Goal: Transaction & Acquisition: Purchase product/service

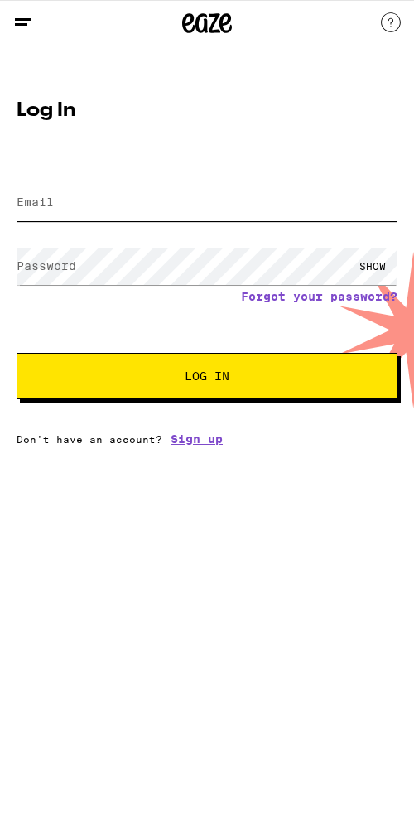
click at [151, 198] on input "Email" at bounding box center [207, 202] width 381 height 37
type input "[PERSON_NAME][EMAIL_ADDRESS][PERSON_NAME][DOMAIN_NAME]"
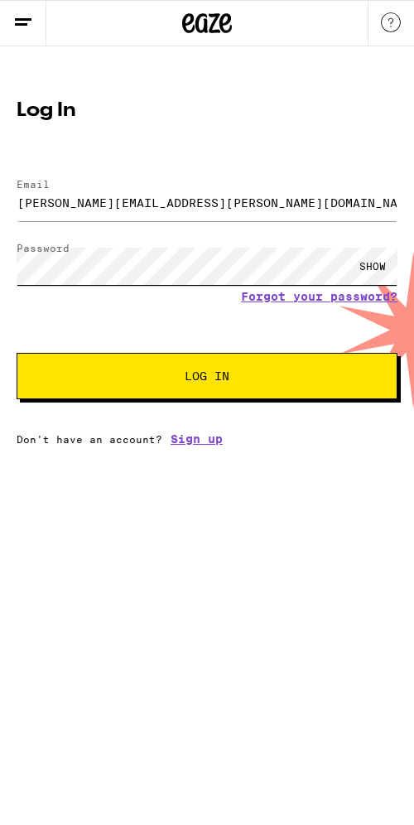
click at [17, 353] on button "Log In" at bounding box center [207, 376] width 381 height 46
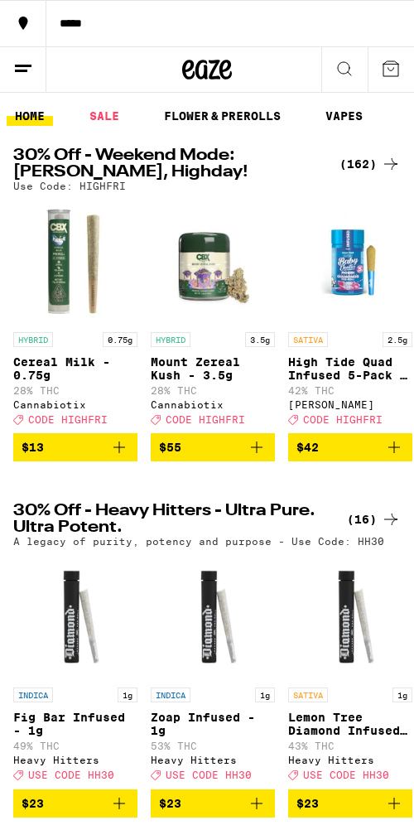
click at [344, 59] on icon at bounding box center [345, 69] width 20 height 20
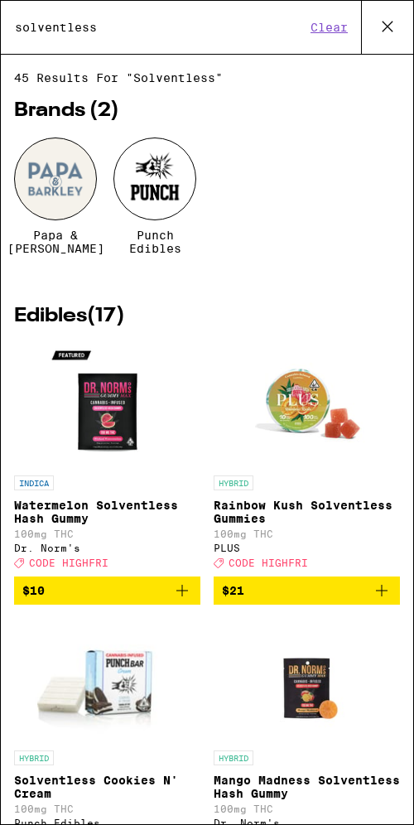
type input "solventless"
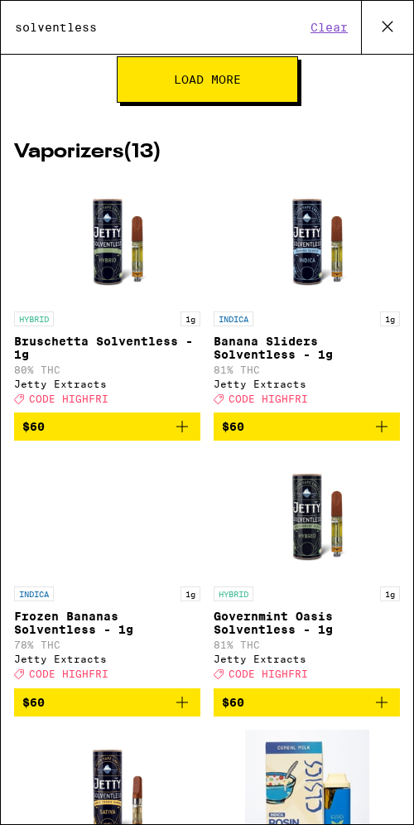
scroll to position [1404, 0]
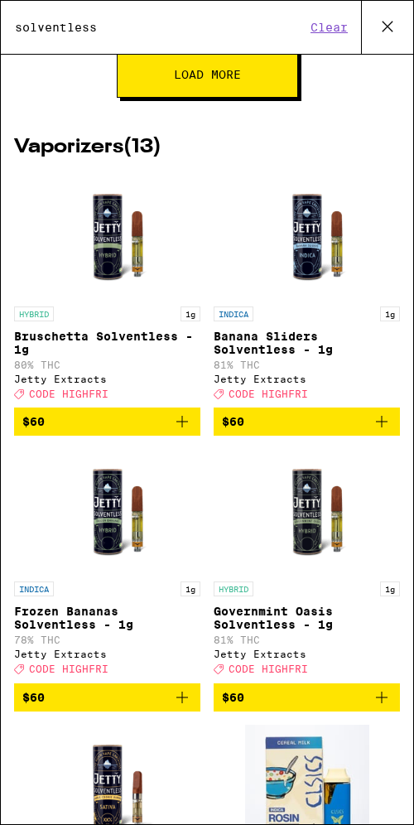
click at [189, 432] on icon "Add to bag" at bounding box center [182, 422] width 20 height 20
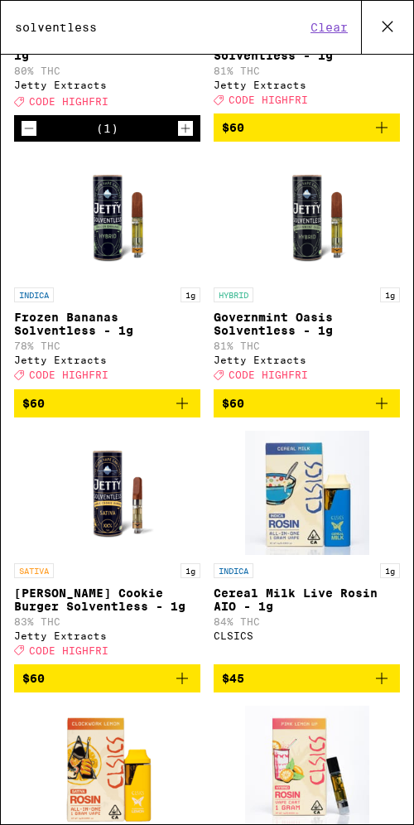
scroll to position [1699, 0]
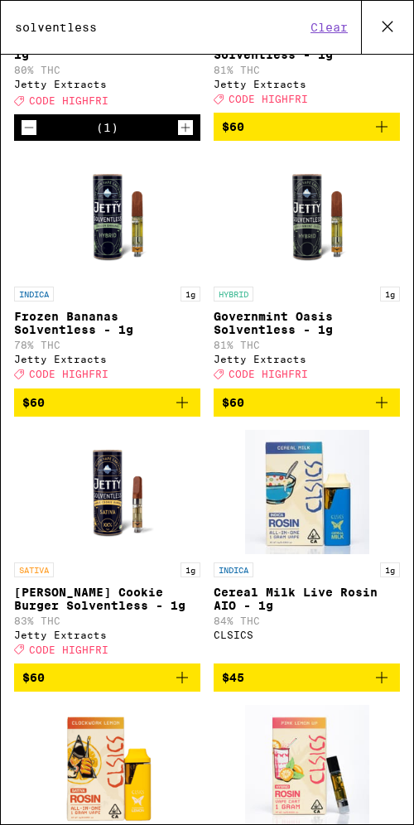
click at [183, 412] on icon "Add to bag" at bounding box center [182, 403] width 20 height 20
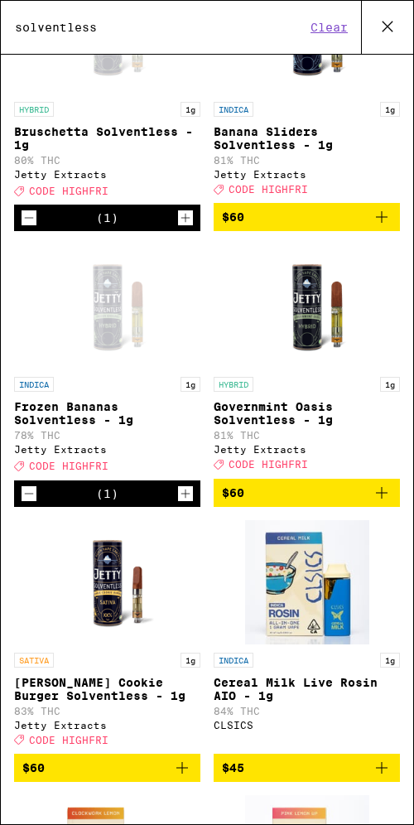
scroll to position [1608, 0]
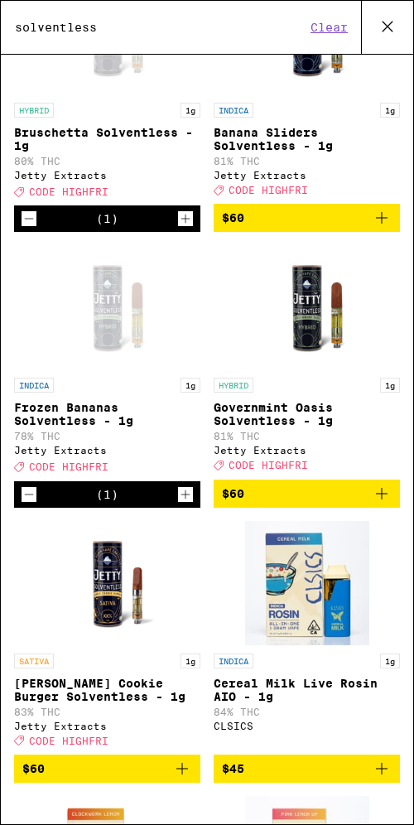
click at [289, 195] on span "CODE HIGHFRI" at bounding box center [269, 190] width 80 height 11
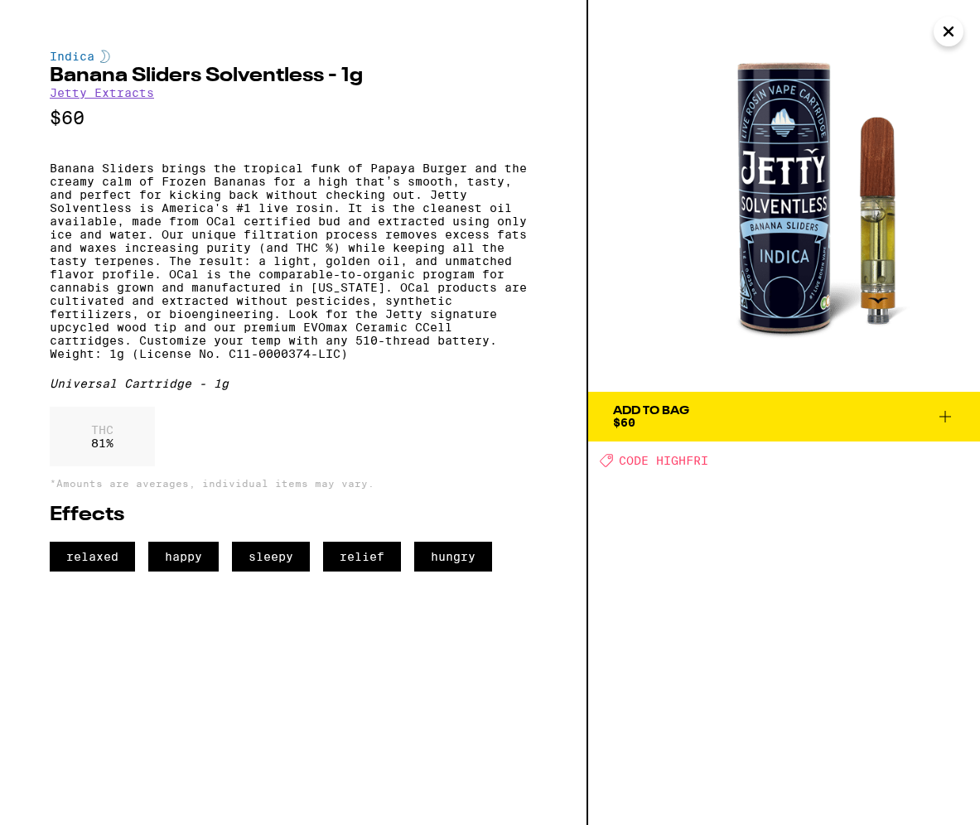
click at [413, 457] on span "CODE HIGHFRI" at bounding box center [663, 460] width 89 height 13
click at [413, 461] on div "Deal Created with Sketch. CODE HIGHFRI" at bounding box center [790, 460] width 380 height 14
drag, startPoint x: 715, startPoint y: 461, endPoint x: 657, endPoint y: 461, distance: 58.0
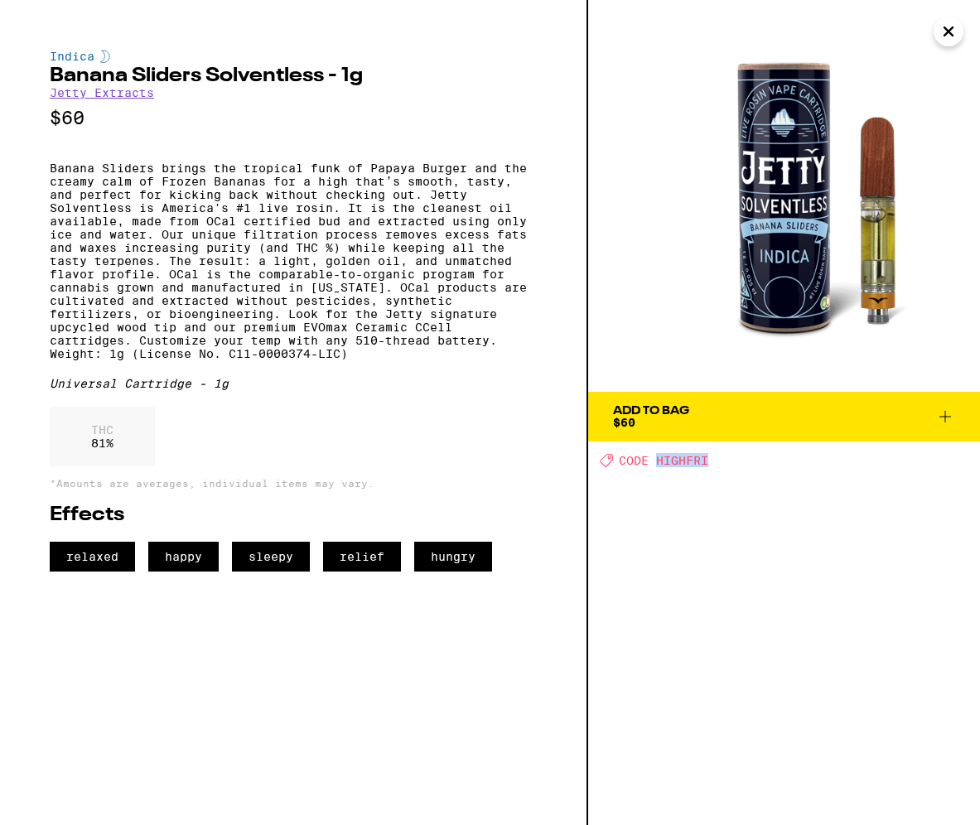
click at [413, 461] on div "Deal Created with Sketch. CODE HIGHFRI" at bounding box center [790, 460] width 380 height 14
copy span "HIGHFRI"
click at [413, 29] on icon "Close" at bounding box center [948, 31] width 20 height 25
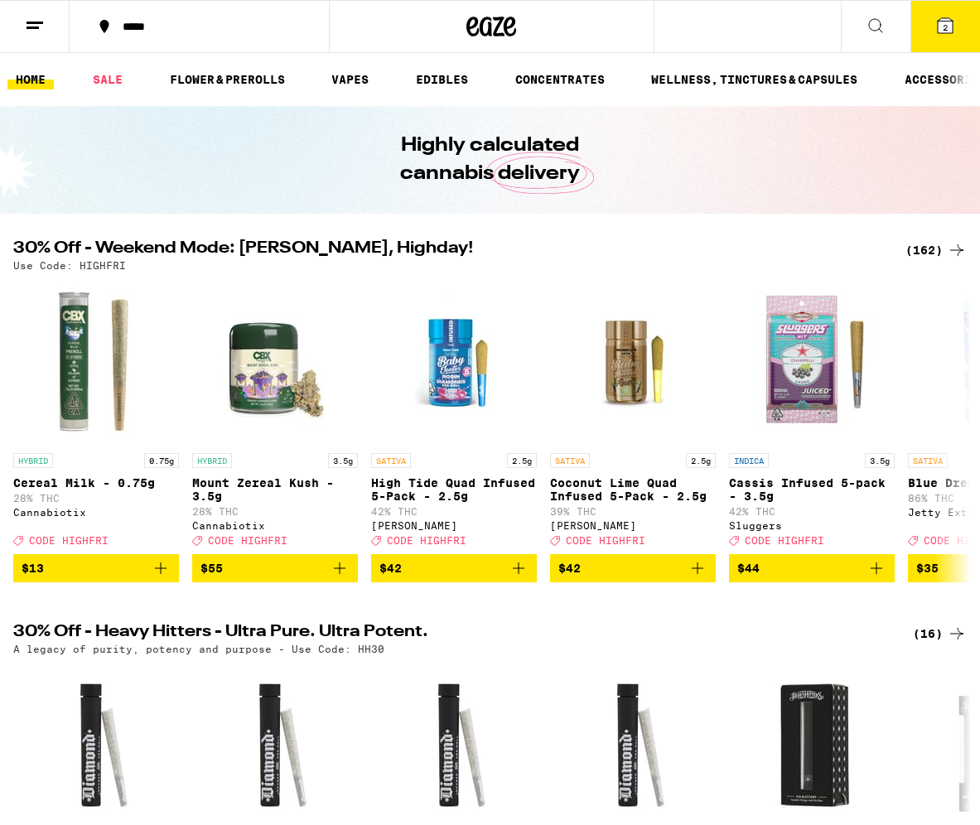
click at [413, 27] on button "2" at bounding box center [945, 26] width 70 height 51
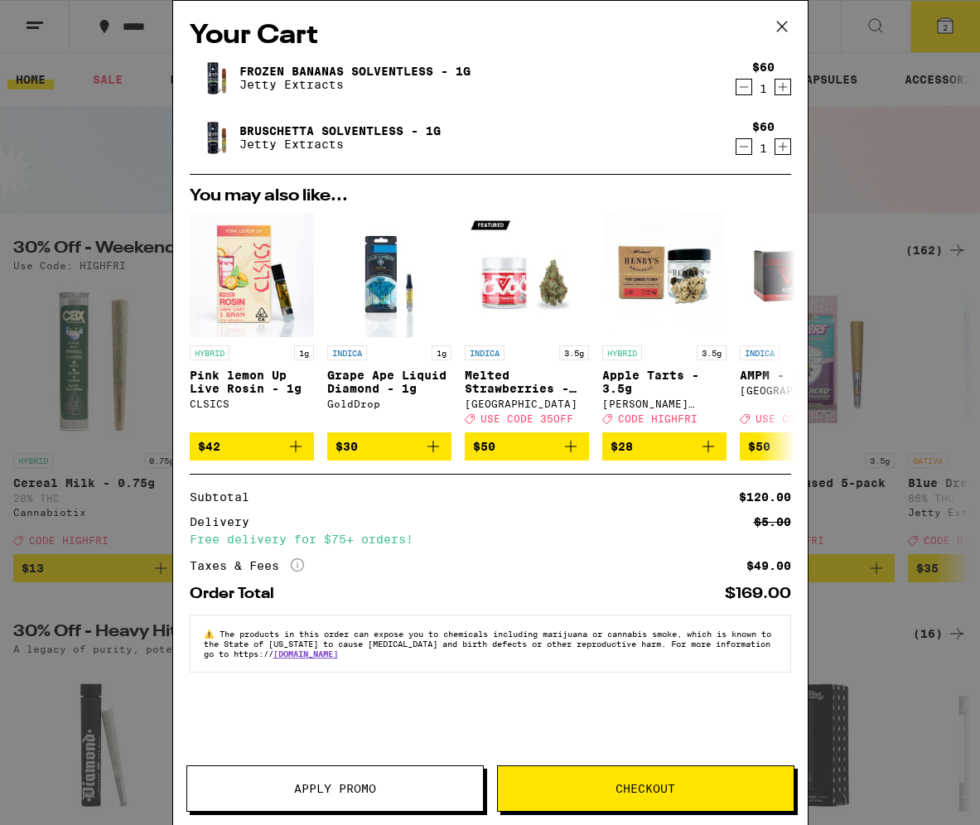
click at [326, 794] on span "Apply Promo" at bounding box center [335, 789] width 82 height 12
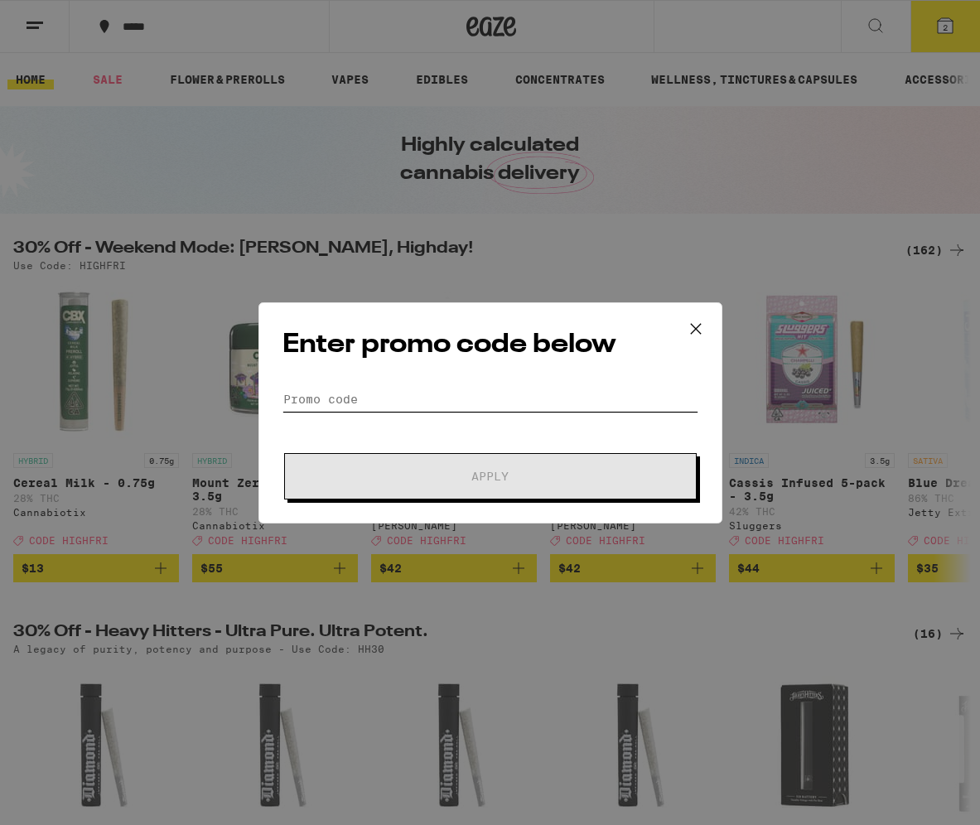
click at [413, 395] on input "Promo Code" at bounding box center [490, 399] width 416 height 25
paste input "HIGHFRI"
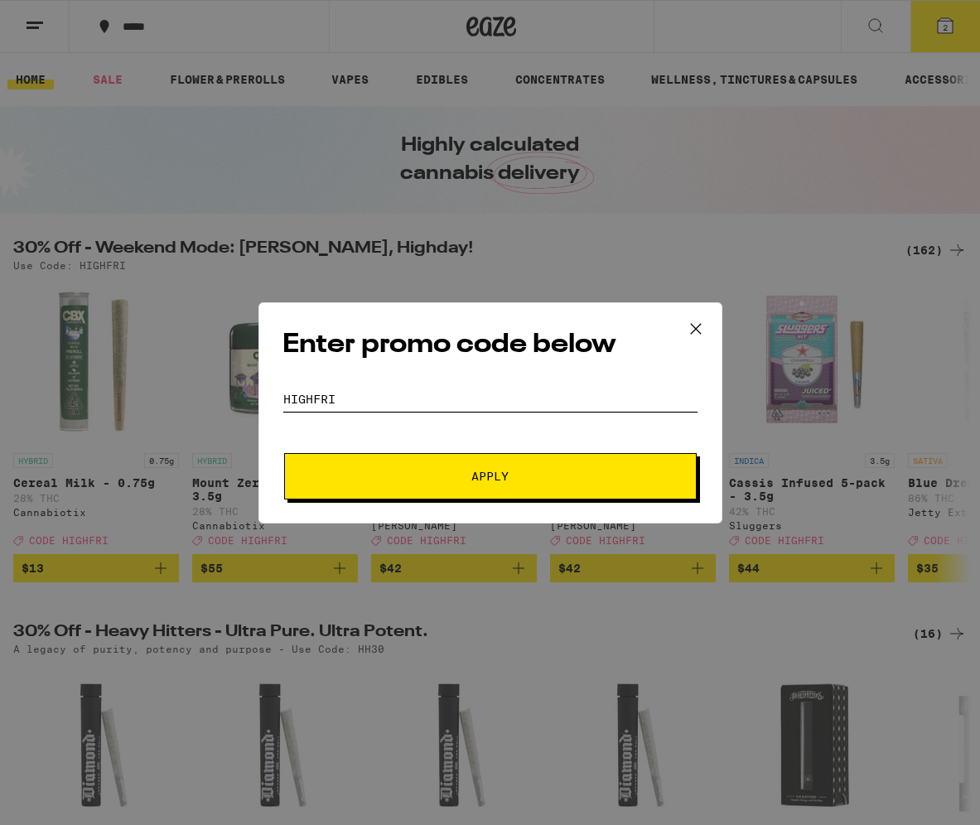
type input "HIGHFRI"
click at [413, 465] on button "Apply" at bounding box center [490, 476] width 412 height 46
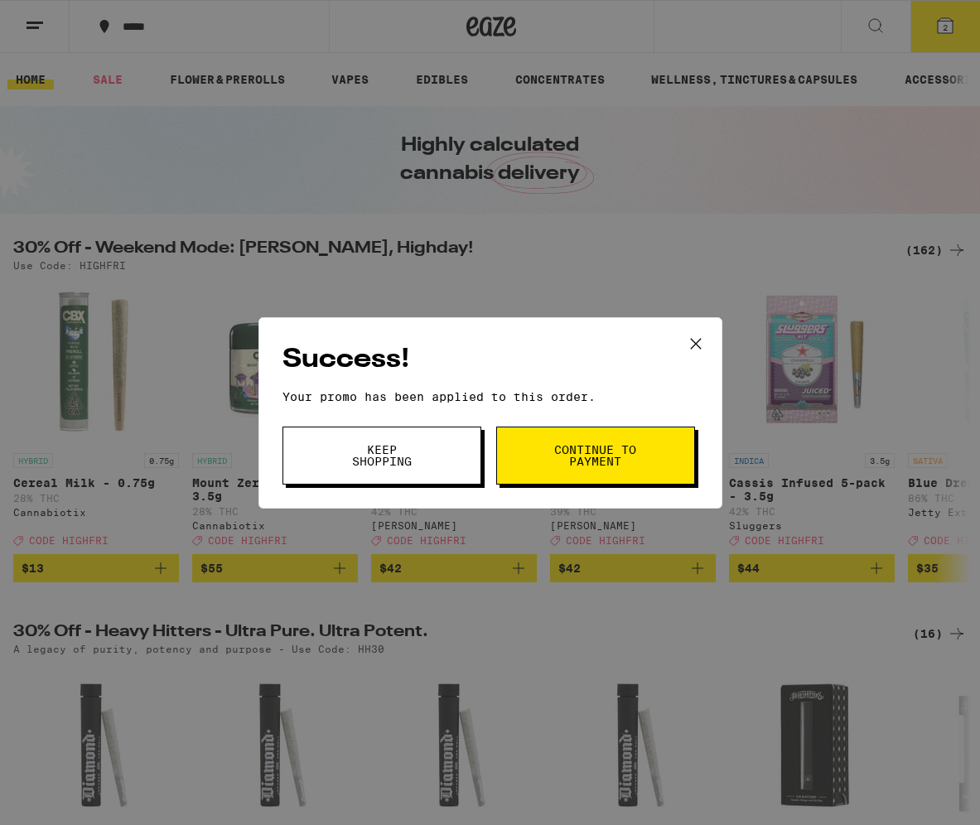
click at [413, 444] on button "Keep Shopping" at bounding box center [381, 456] width 199 height 58
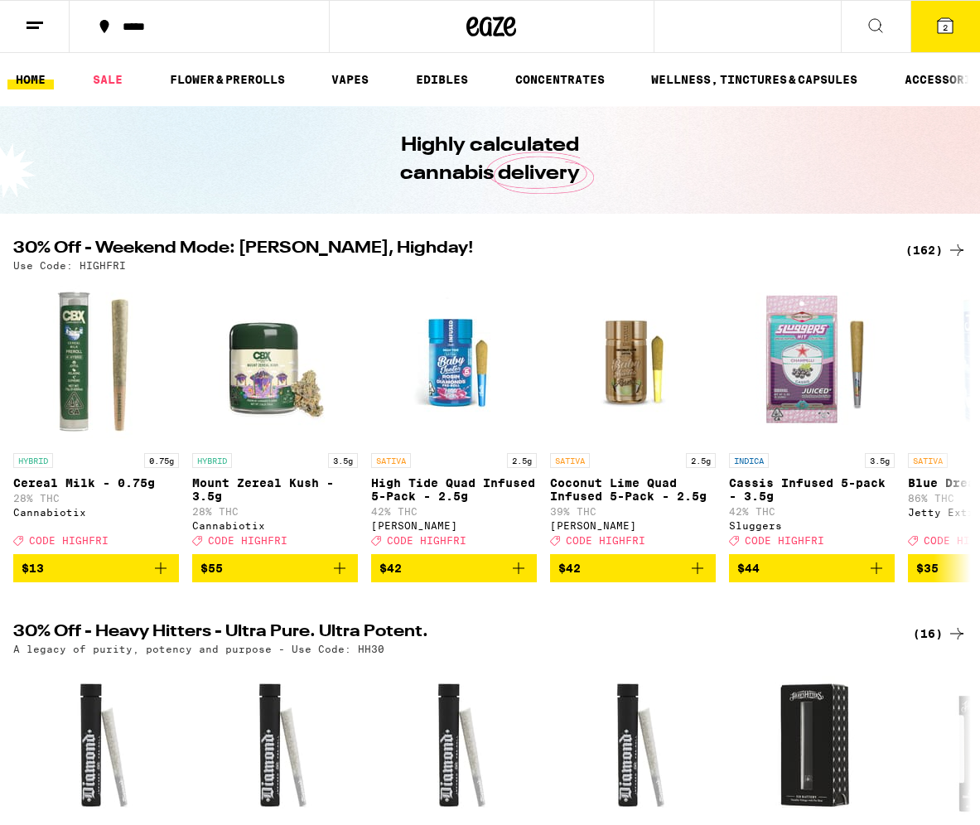
click at [413, 27] on span "2" at bounding box center [945, 27] width 5 height 10
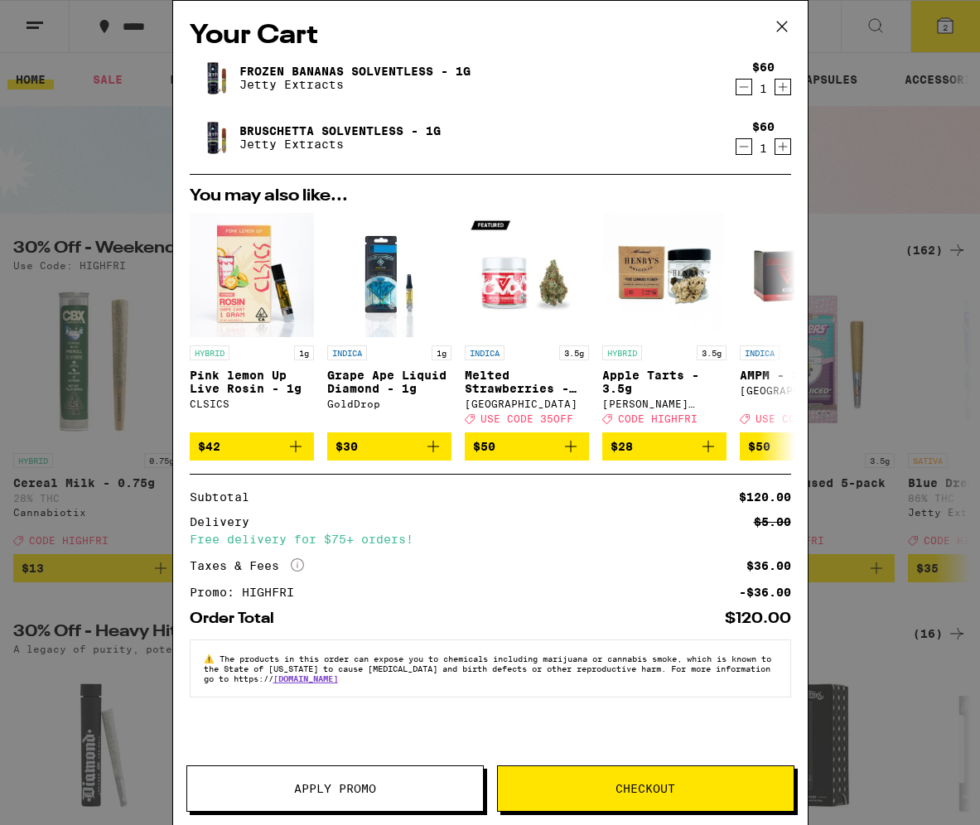
click at [413, 796] on button "Checkout" at bounding box center [645, 788] width 297 height 46
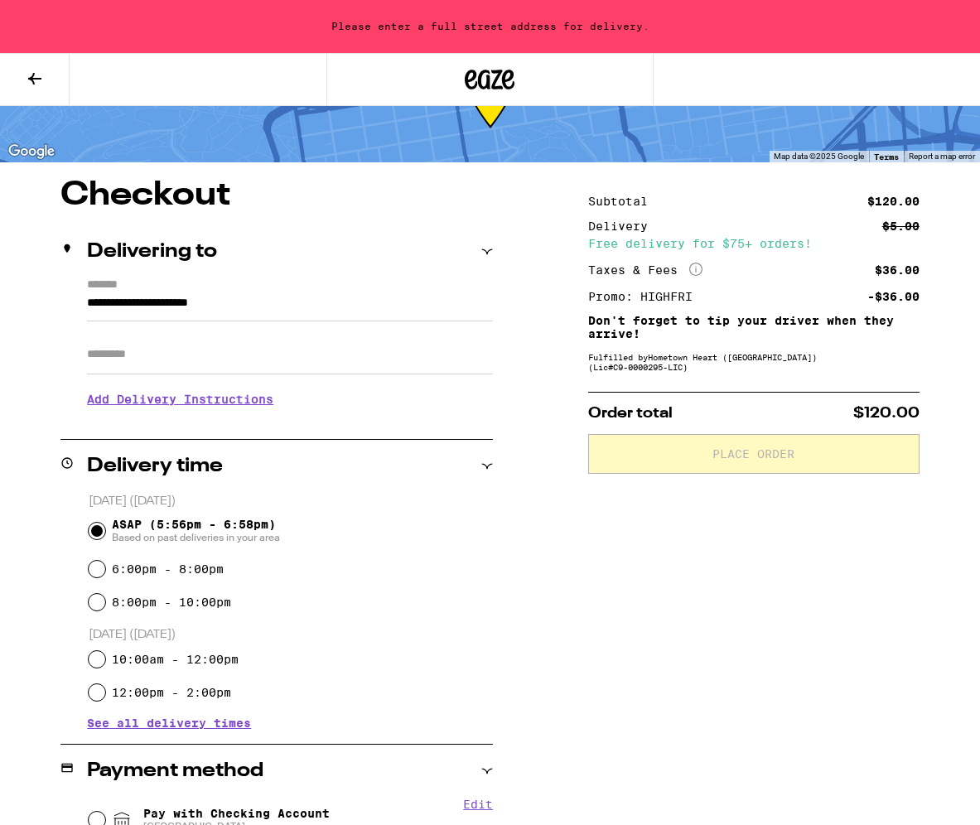
scroll to position [76, 0]
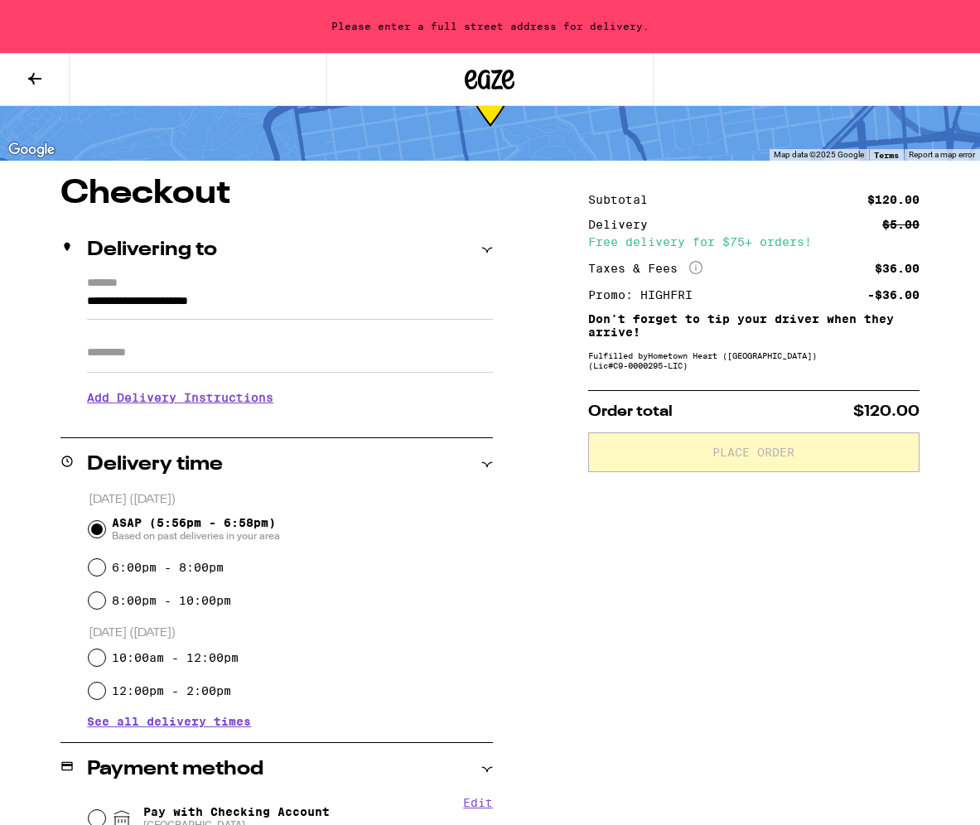
click at [234, 351] on input "Apt/Suite" at bounding box center [290, 353] width 406 height 40
click at [177, 310] on div "**********" at bounding box center [276, 643] width 432 height 933
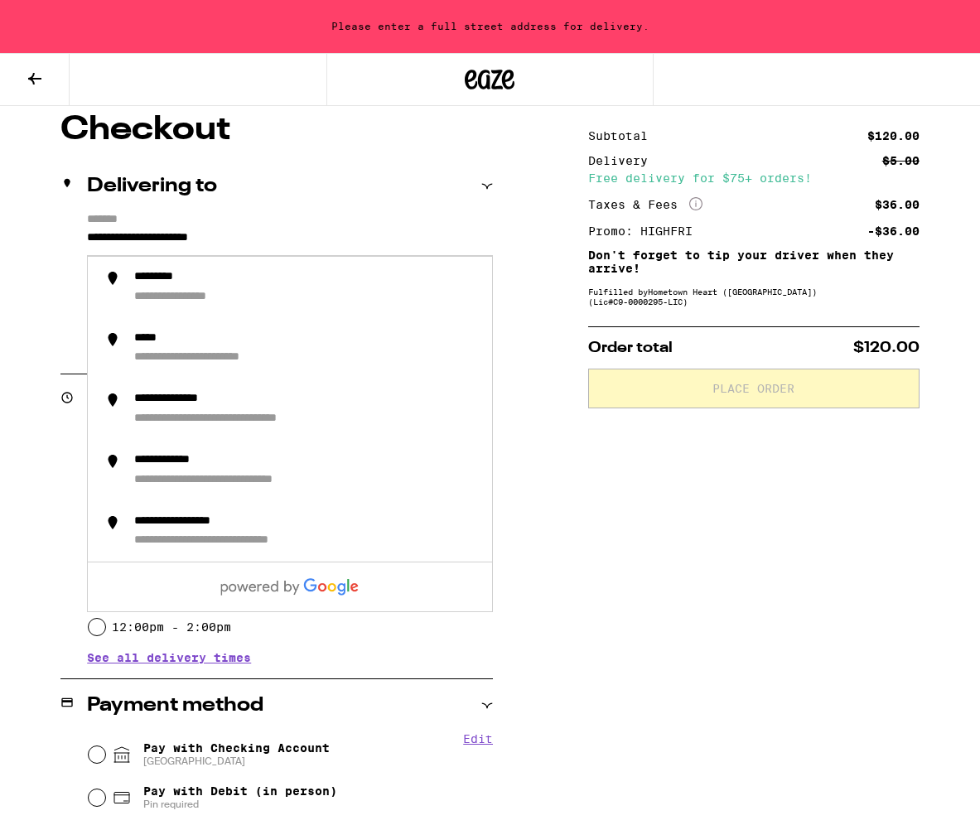
scroll to position [138, 0]
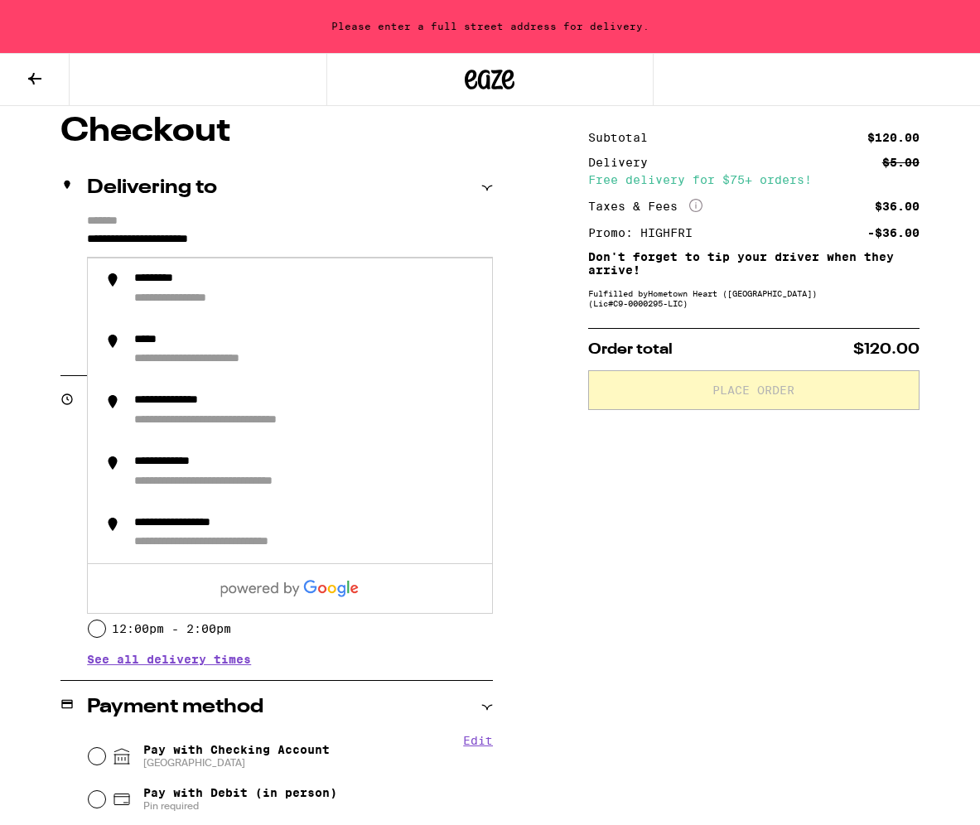
click at [217, 229] on input "**********" at bounding box center [290, 243] width 406 height 28
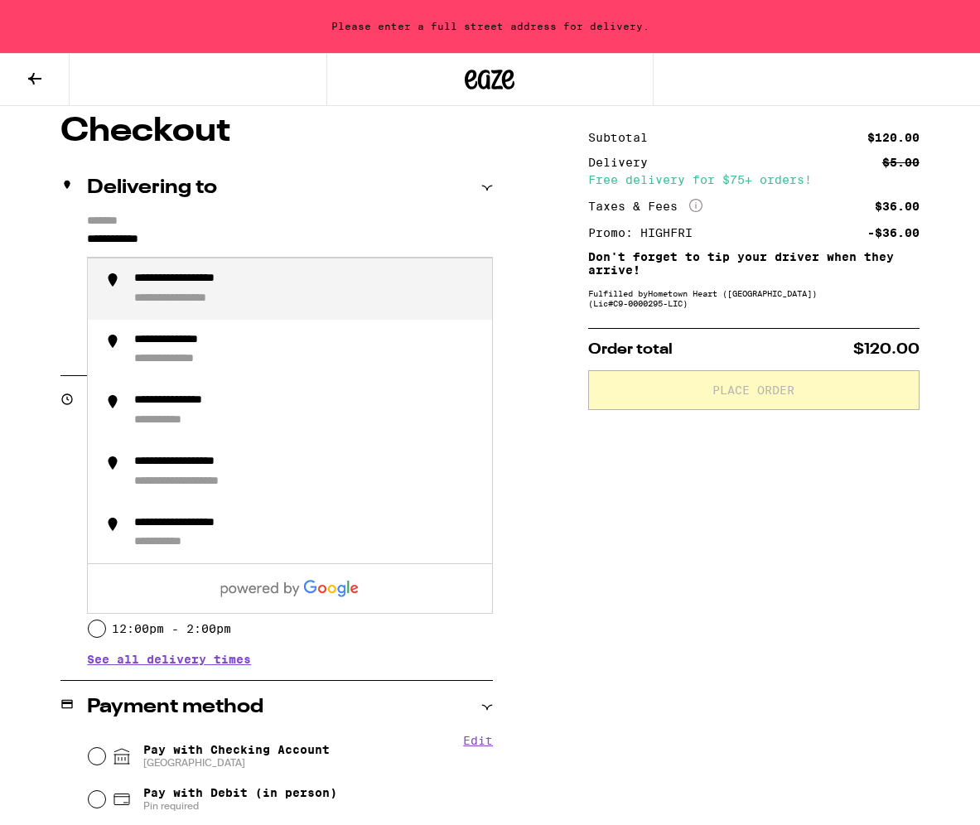
click at [193, 321] on li "**********" at bounding box center [290, 350] width 404 height 61
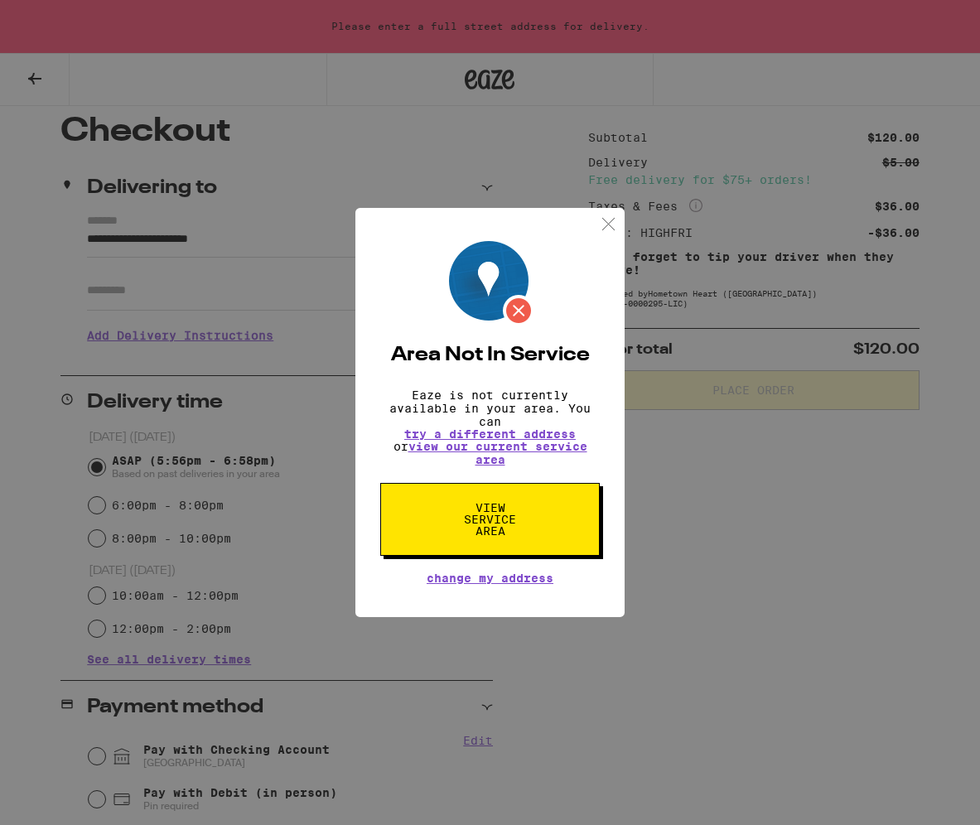
click at [329, 240] on div "Area Not In Service Eaze is not currently available in your area. You can try a…" at bounding box center [490, 412] width 980 height 825
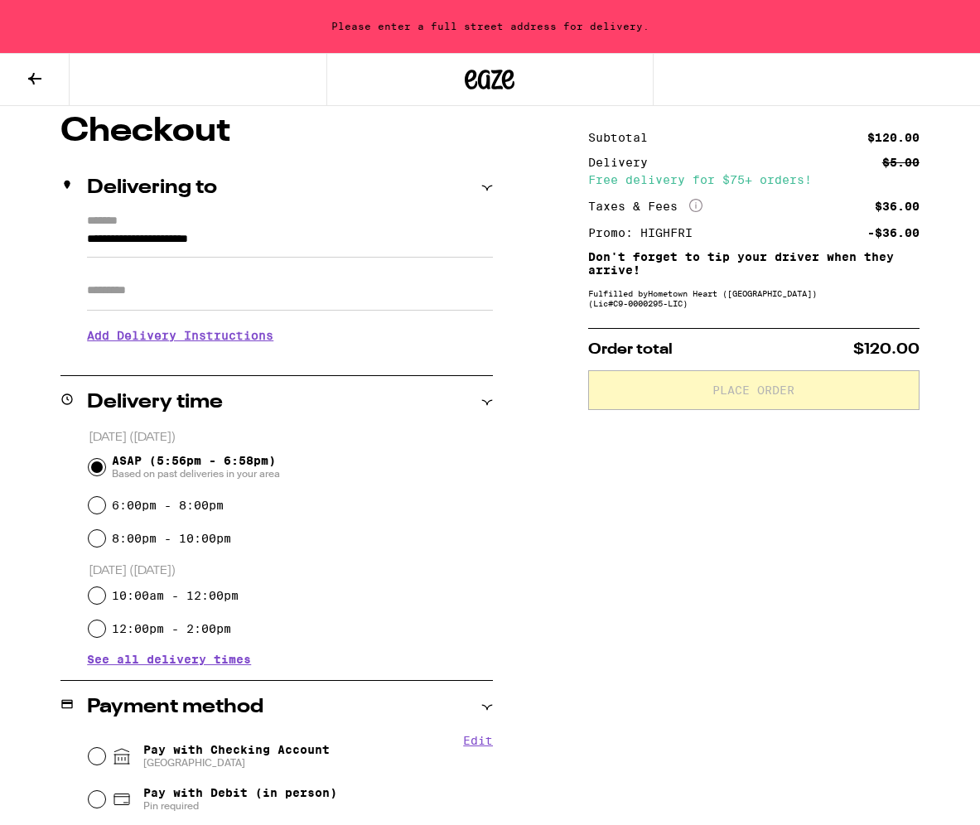
scroll to position [253, 0]
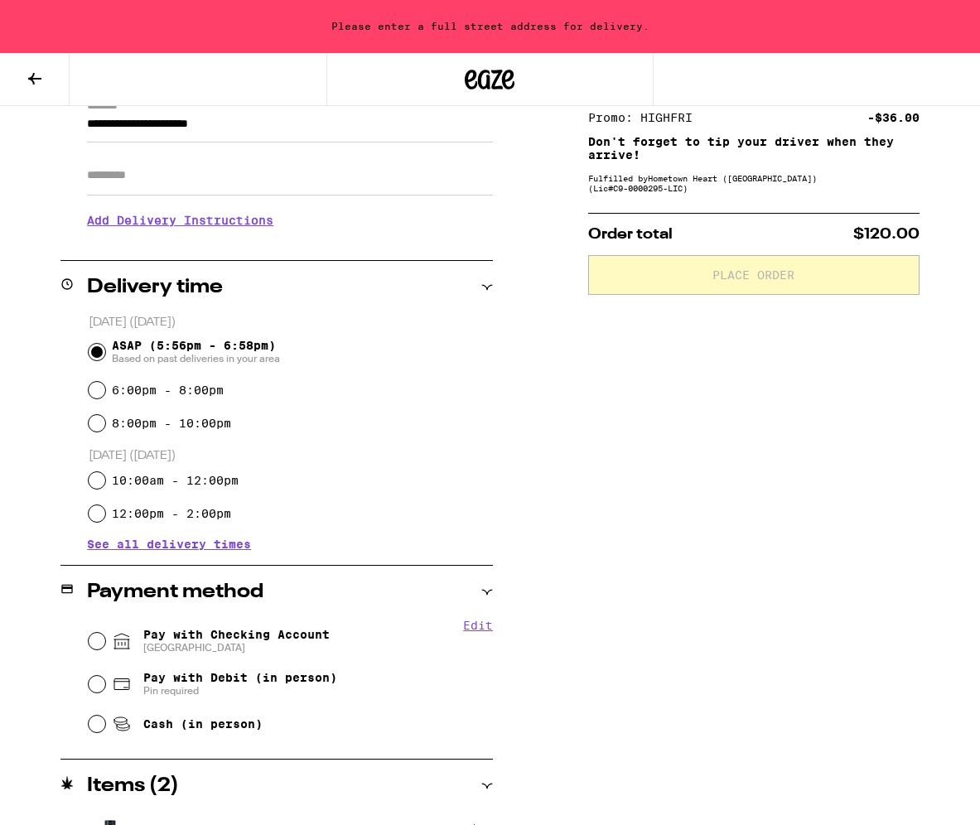
click at [369, 142] on div "**********" at bounding box center [290, 128] width 406 height 28
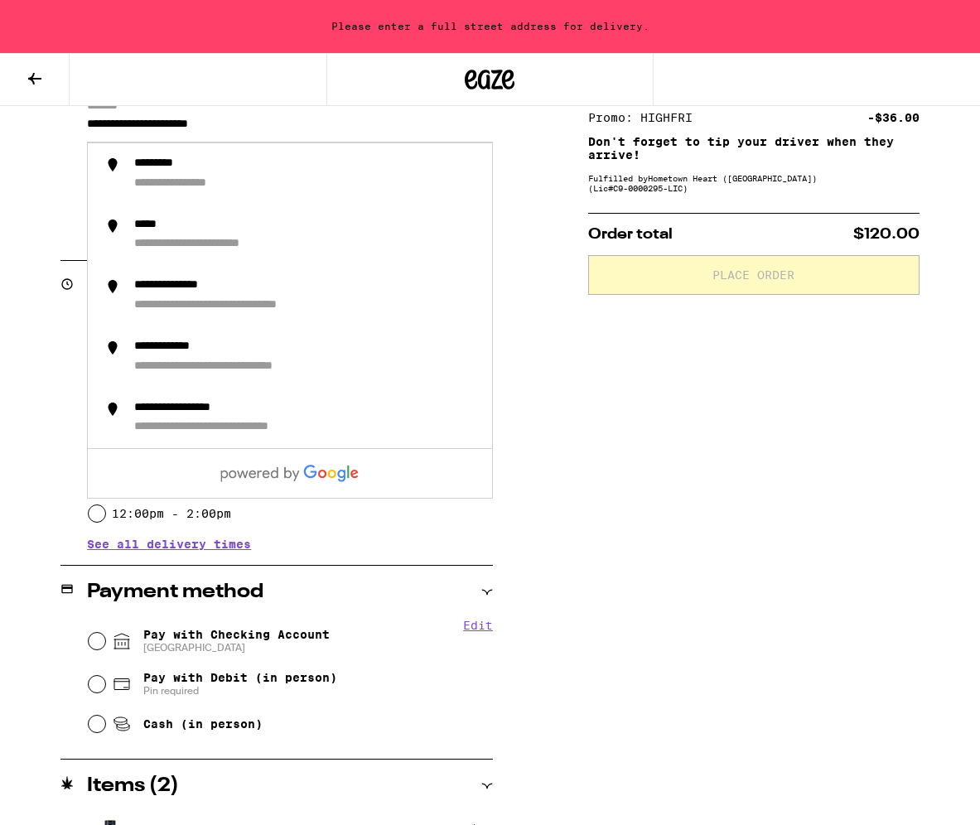
click at [349, 119] on input "**********" at bounding box center [290, 128] width 406 height 28
click at [324, 118] on input "**********" at bounding box center [290, 128] width 406 height 28
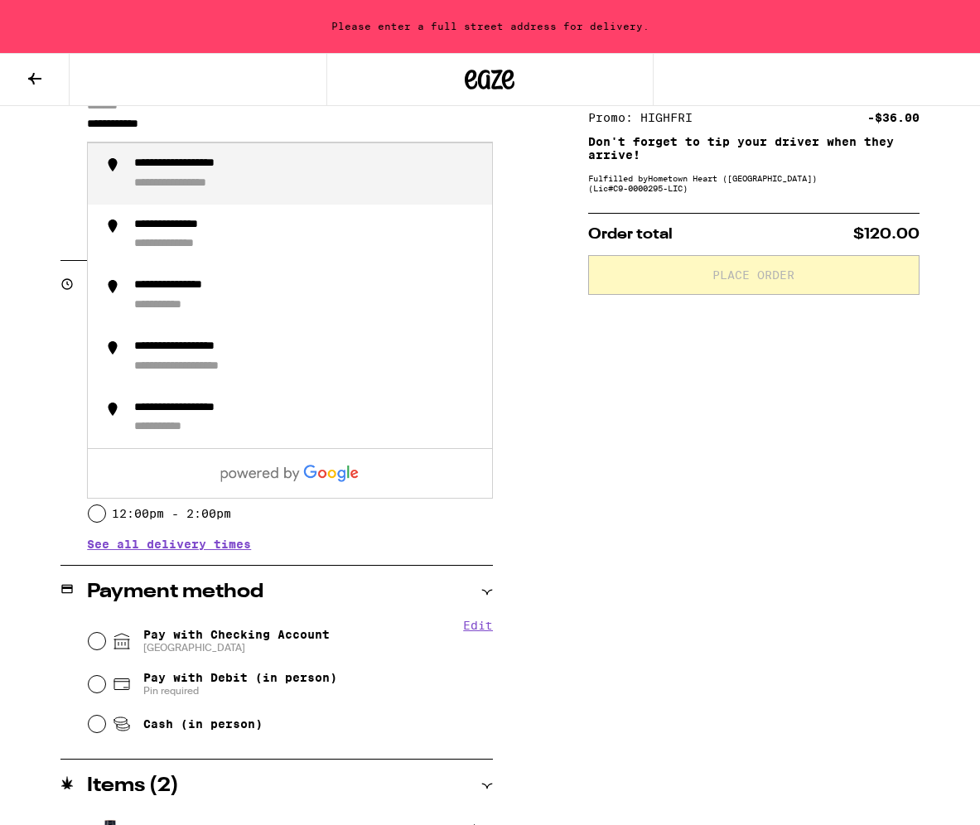
click at [270, 157] on li "**********" at bounding box center [290, 173] width 404 height 61
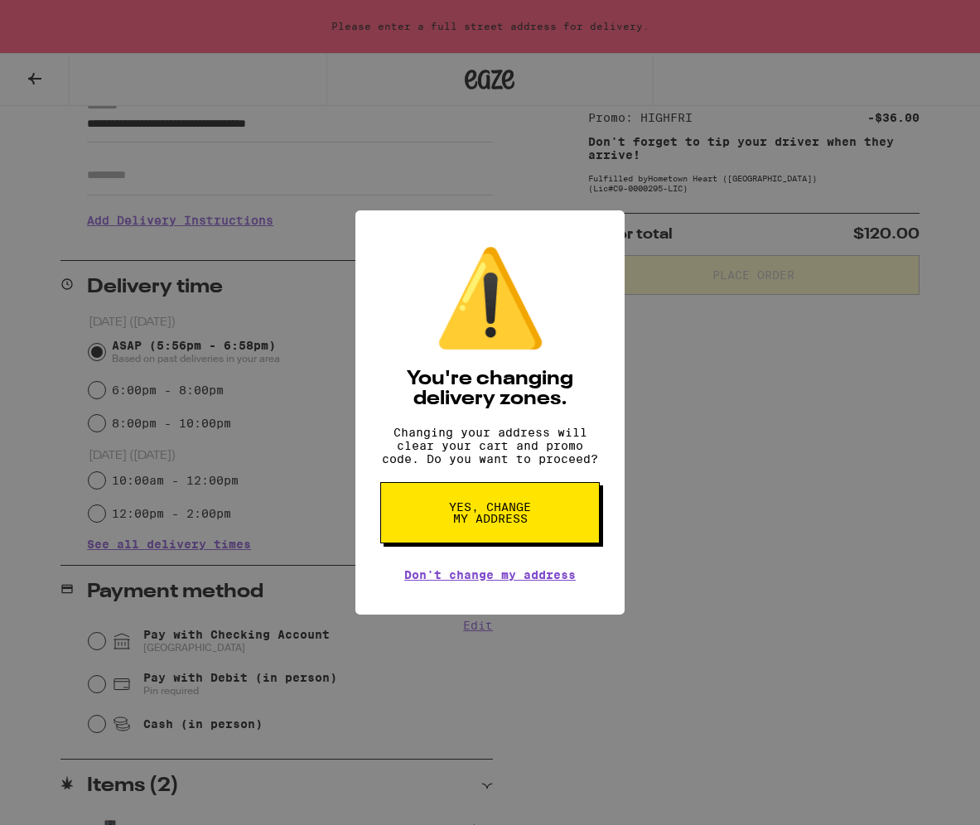
click at [413, 511] on span "Yes, change my address" at bounding box center [489, 512] width 85 height 23
type input "**********"
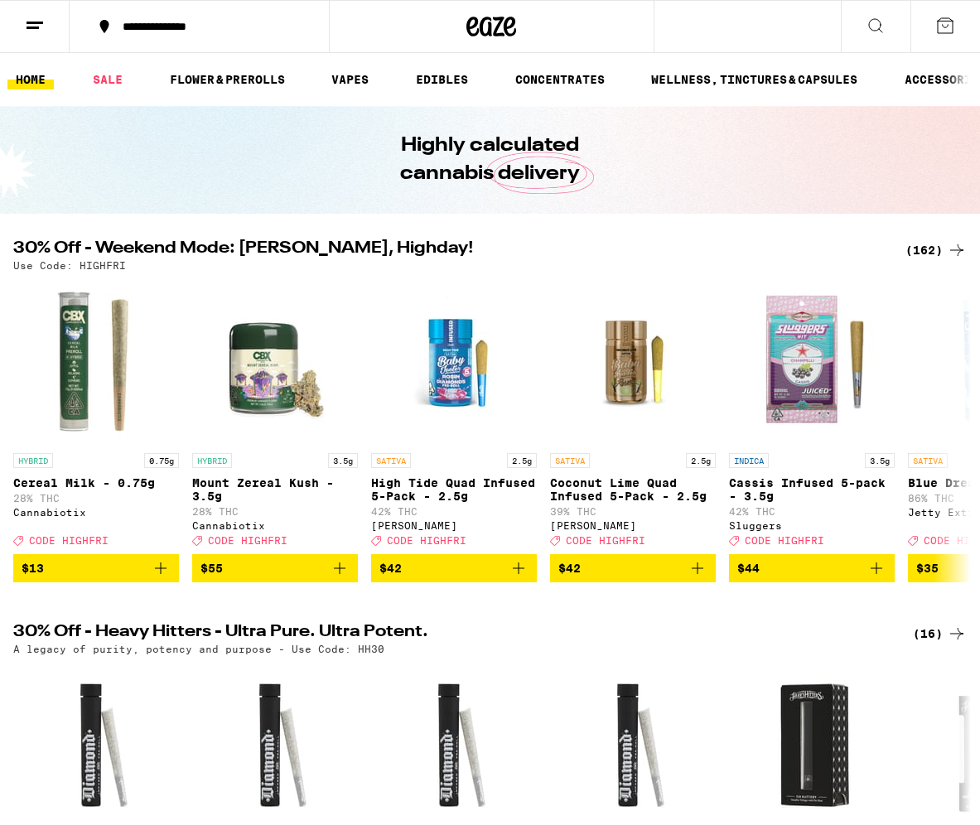
click at [413, 25] on icon at bounding box center [945, 26] width 20 height 20
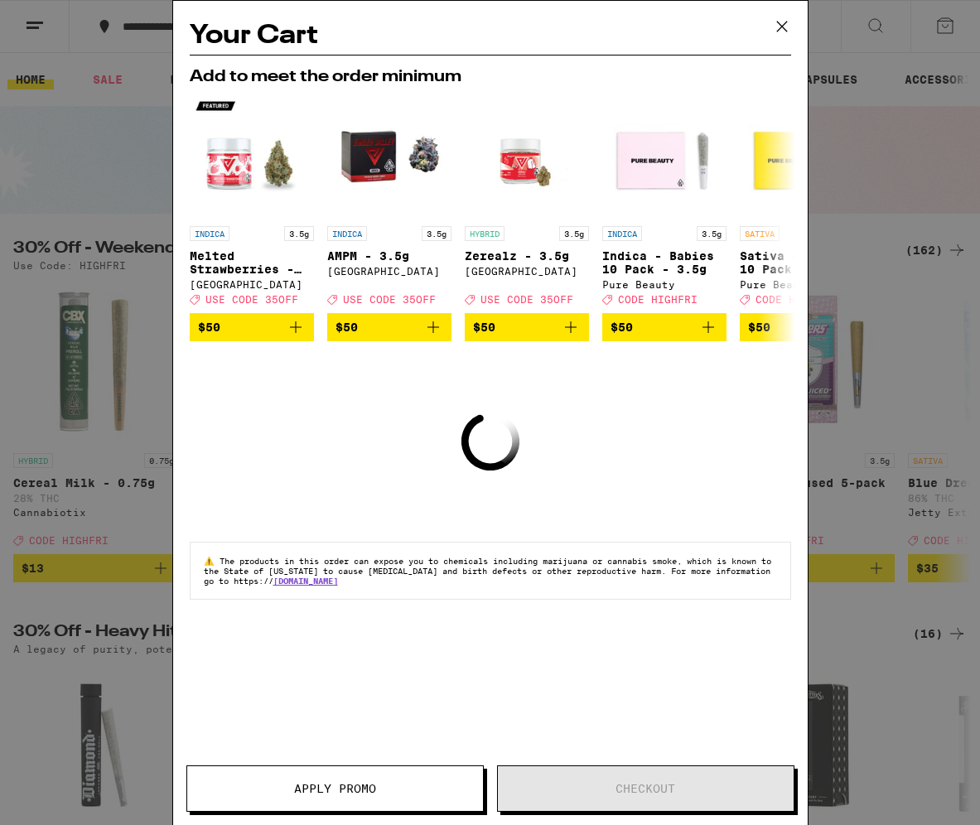
click at [413, 22] on icon at bounding box center [781, 26] width 25 height 25
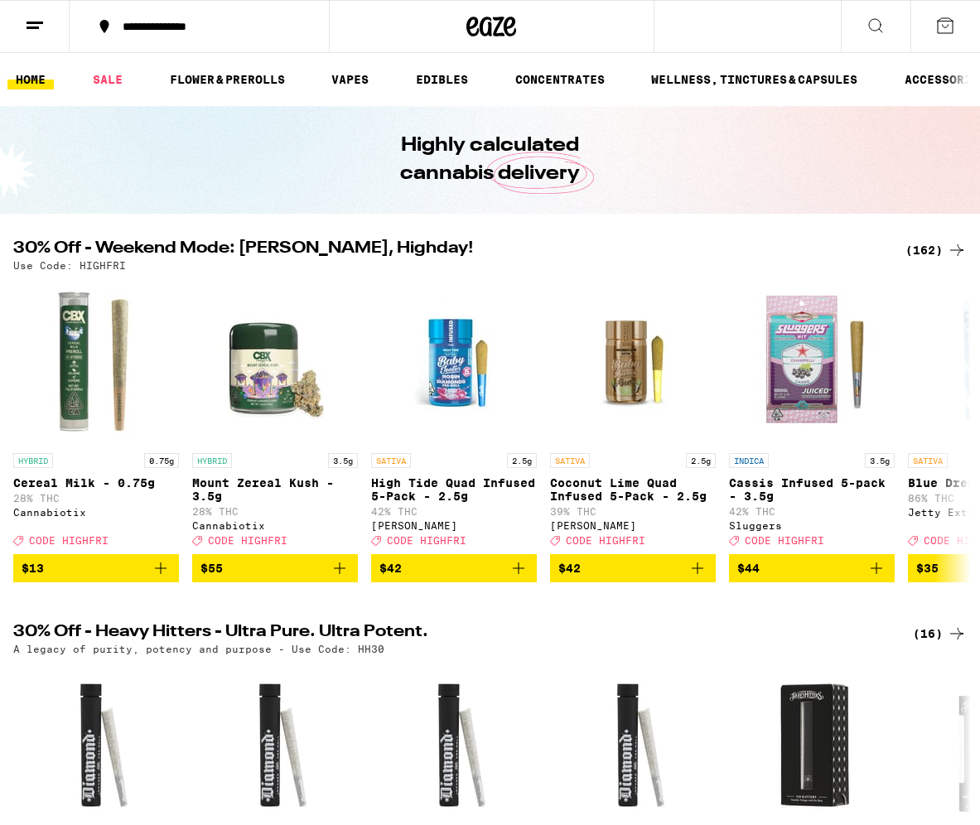
click at [413, 22] on icon at bounding box center [876, 26] width 20 height 20
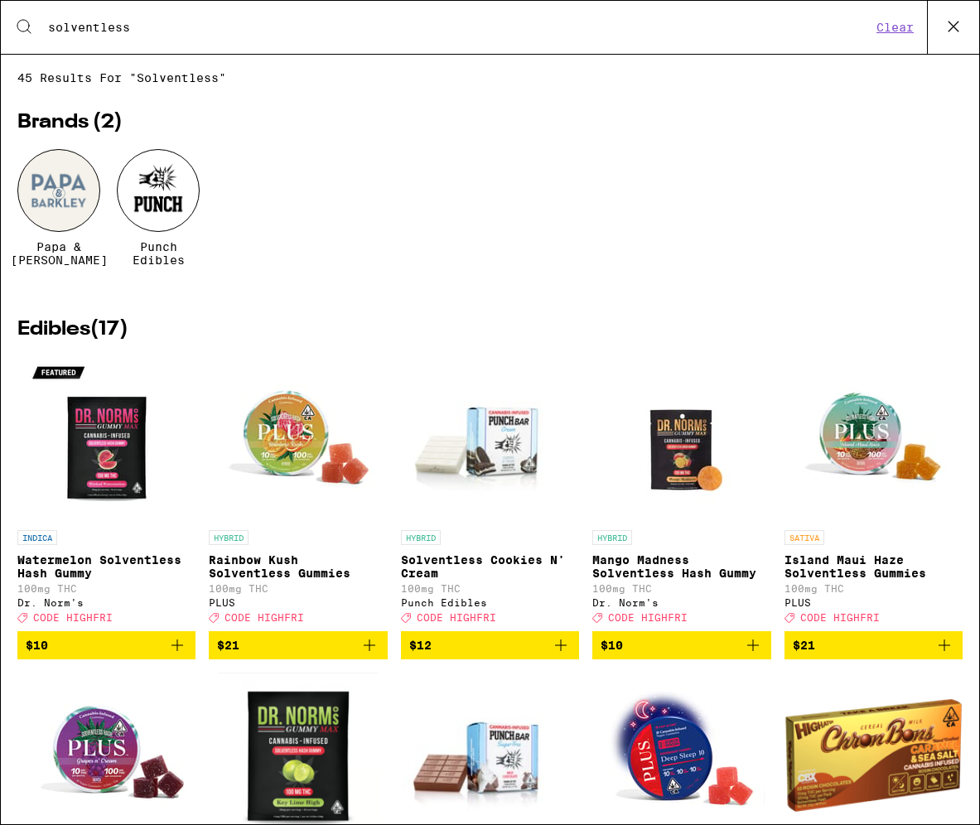
type input "solventless"
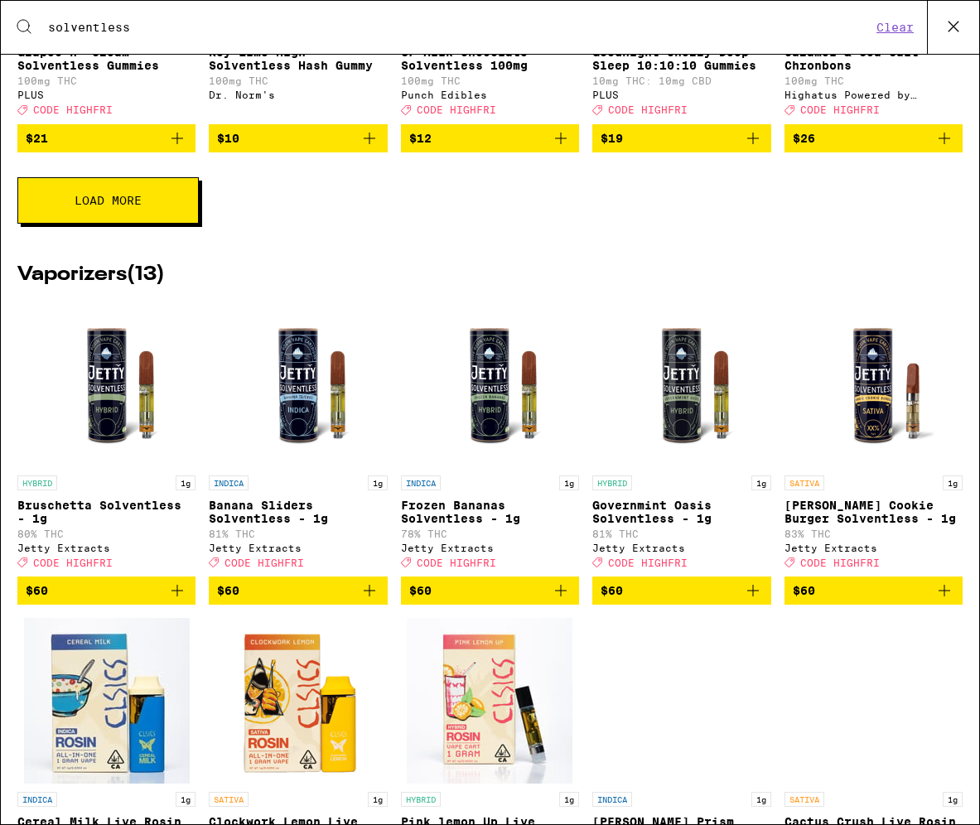
scroll to position [834, 0]
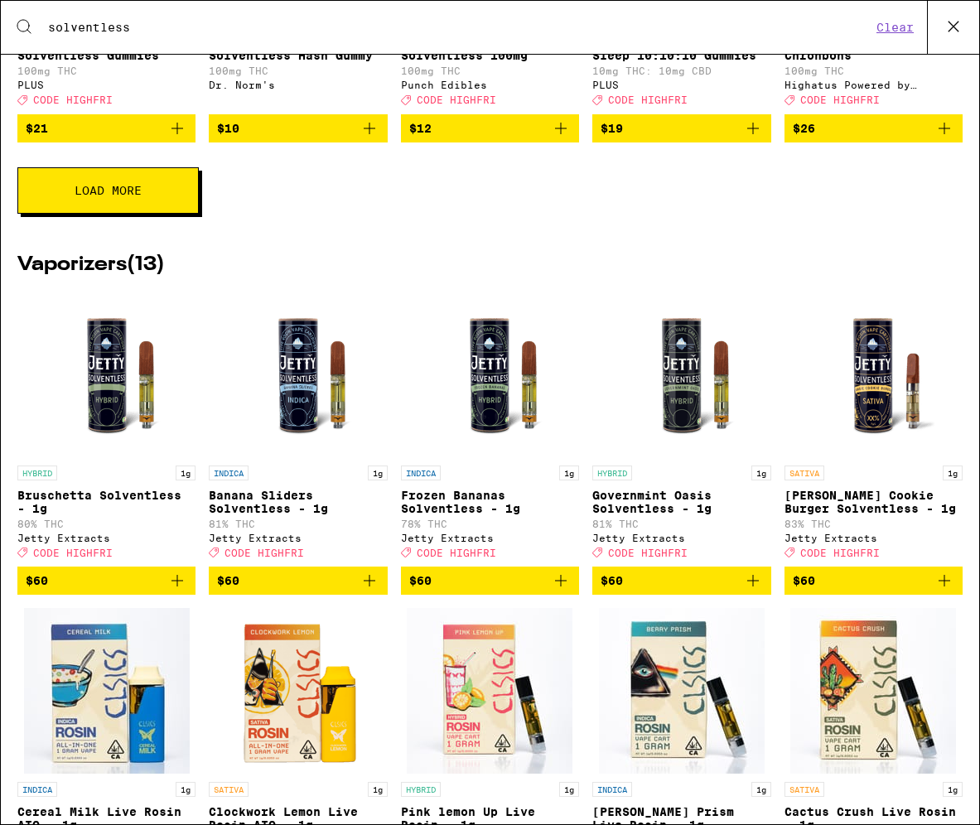
click at [183, 591] on icon "Add to bag" at bounding box center [177, 581] width 20 height 20
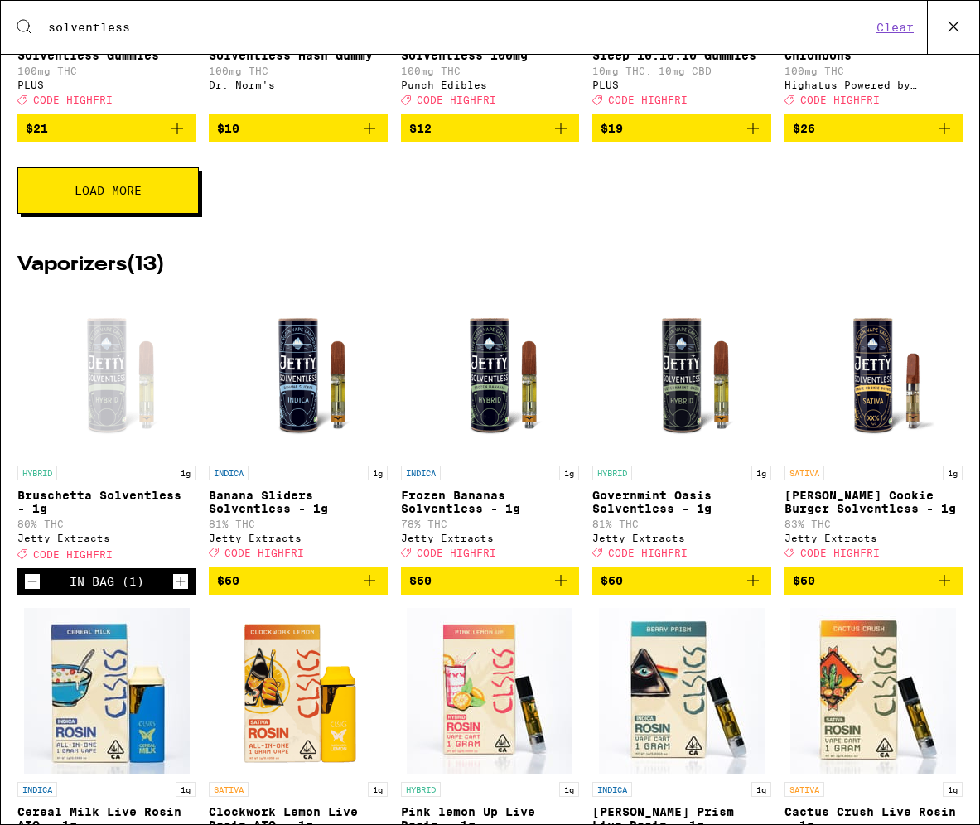
click at [372, 591] on icon "Add to bag" at bounding box center [369, 581] width 20 height 20
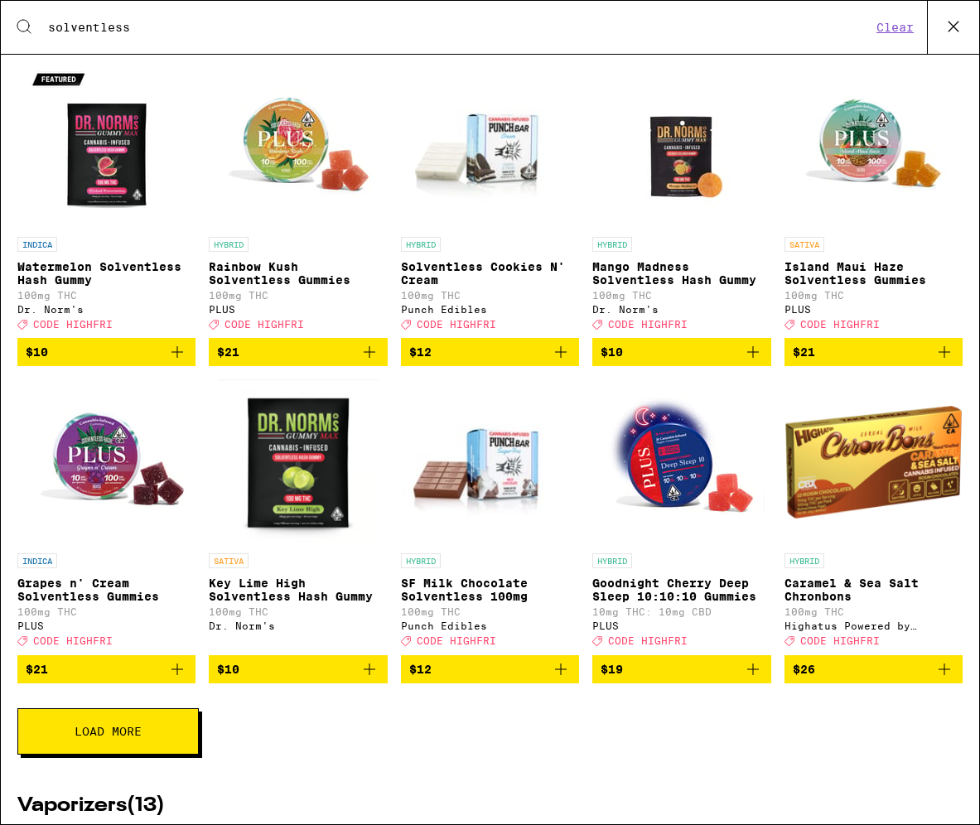
scroll to position [149, 0]
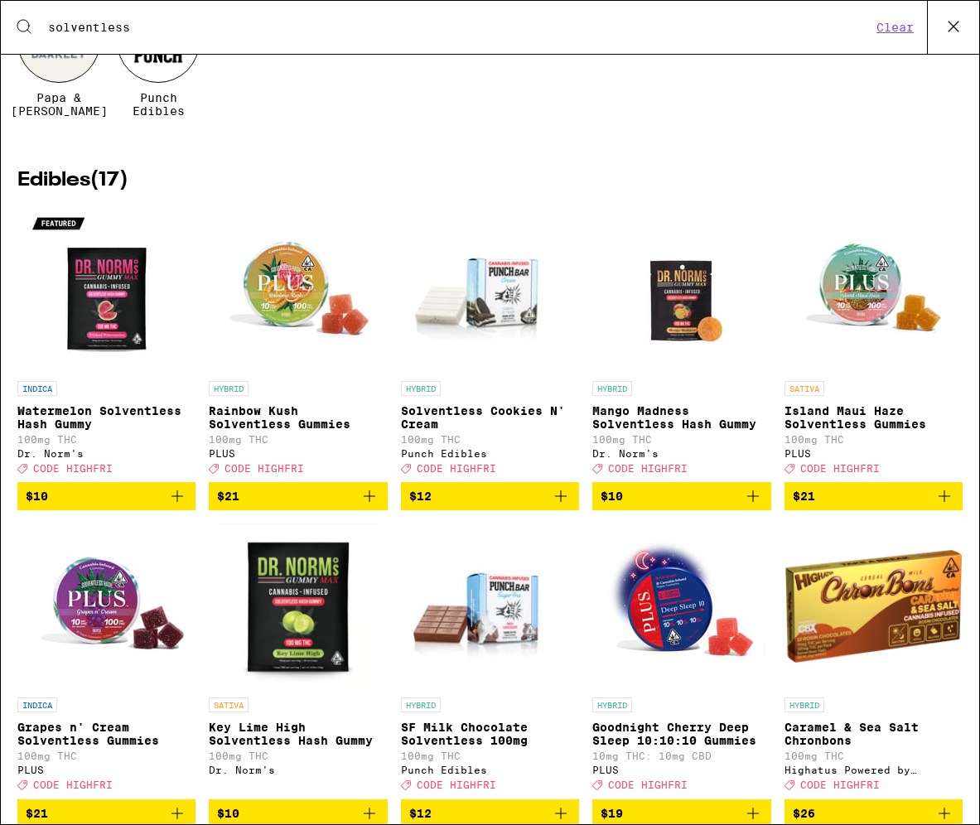
click at [413, 22] on icon at bounding box center [953, 26] width 25 height 25
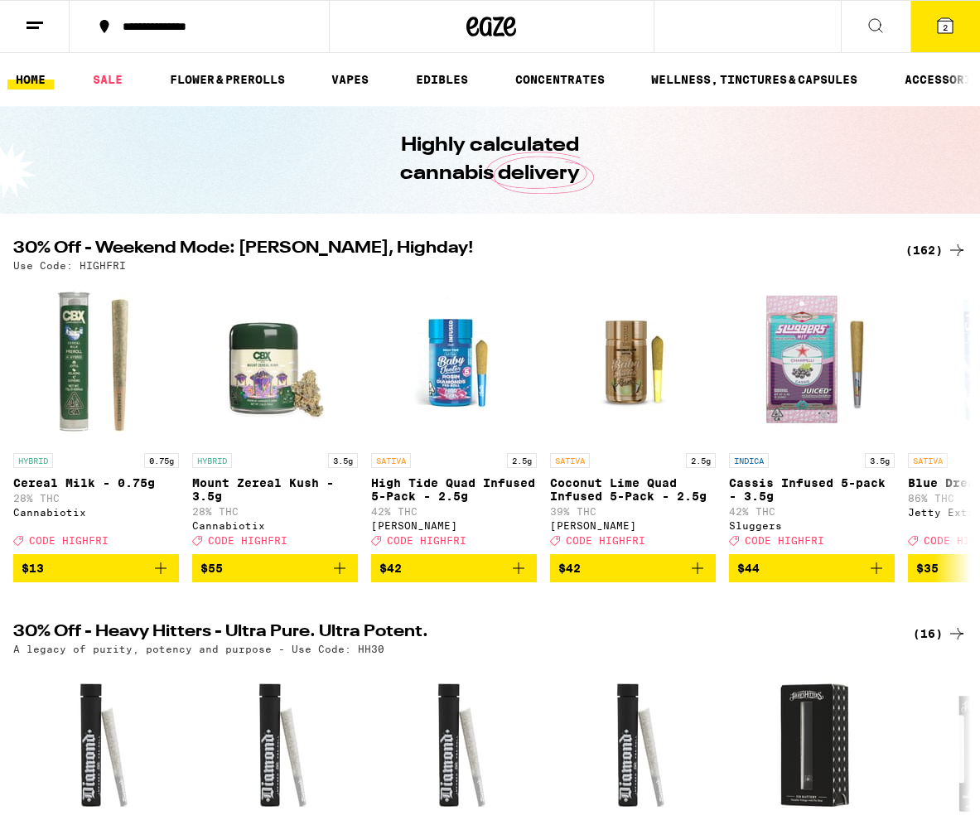
click at [413, 30] on span "2" at bounding box center [945, 27] width 5 height 10
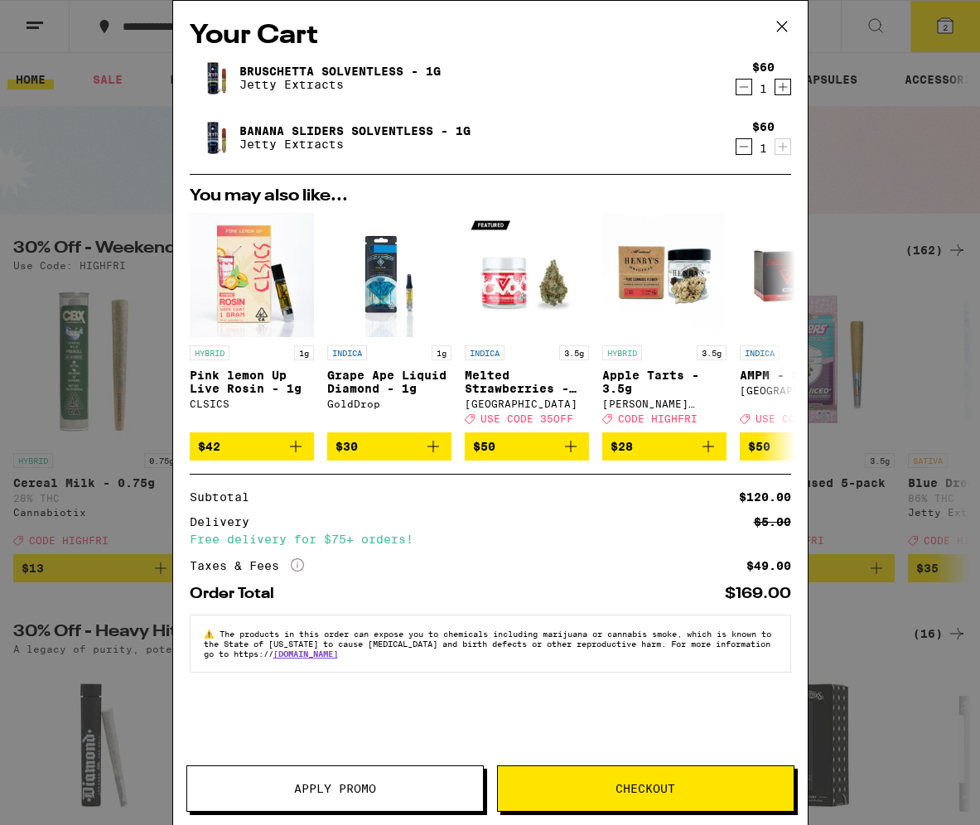
click at [393, 789] on span "Apply Promo" at bounding box center [335, 789] width 296 height 12
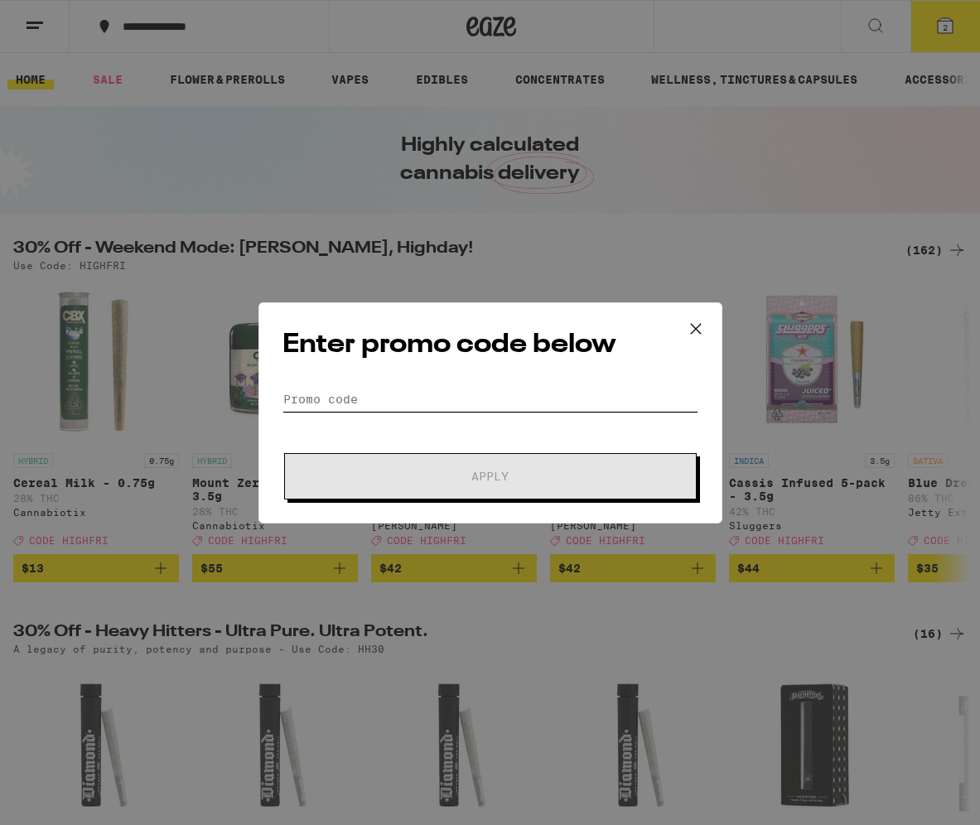
click at [413, 400] on input "Promo Code" at bounding box center [490, 399] width 416 height 25
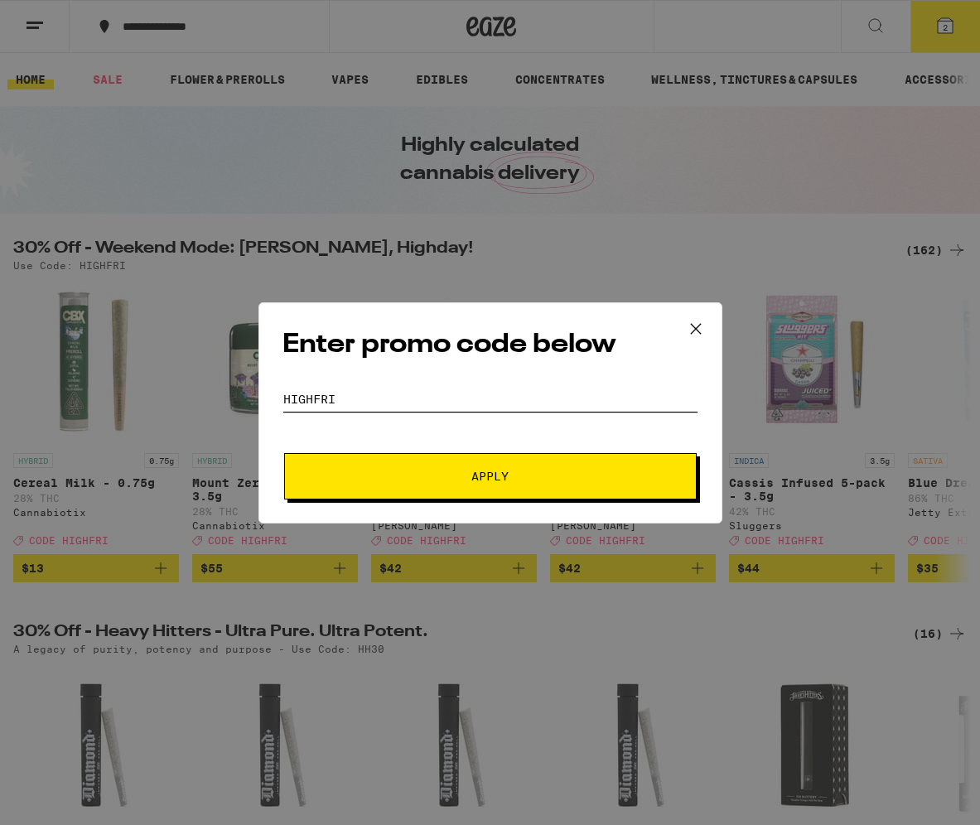
type input "HIGHFRI"
click at [413, 479] on span "Apply" at bounding box center [489, 476] width 37 height 12
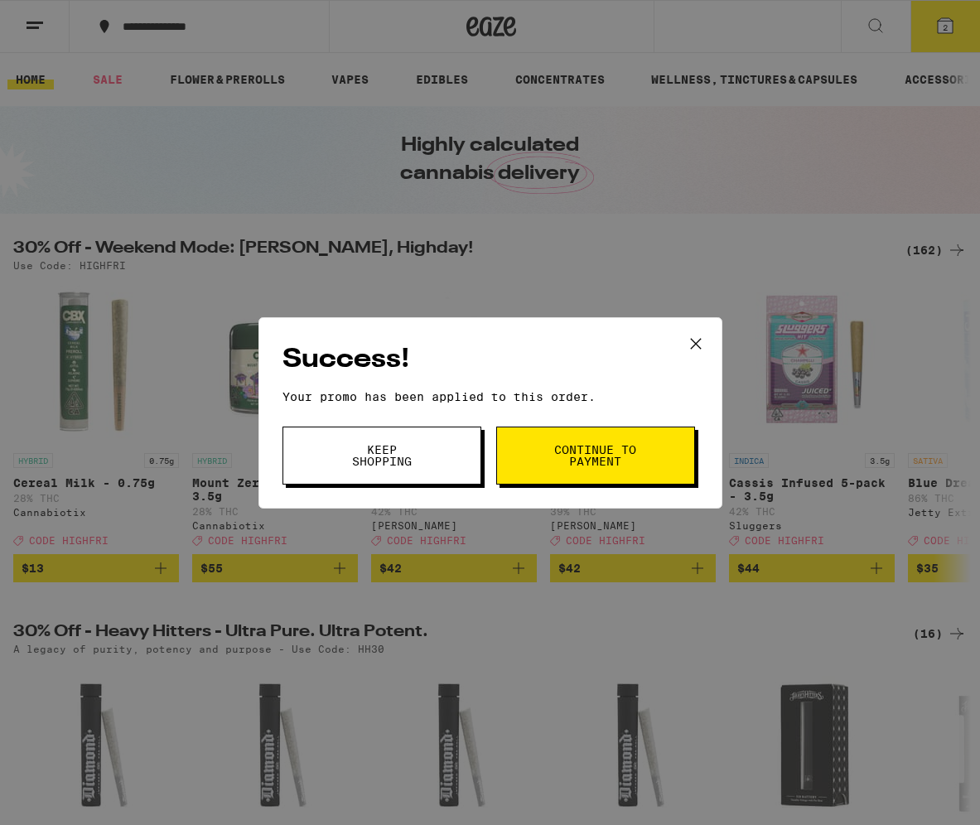
click at [413, 466] on span "Continue to payment" at bounding box center [595, 455] width 84 height 23
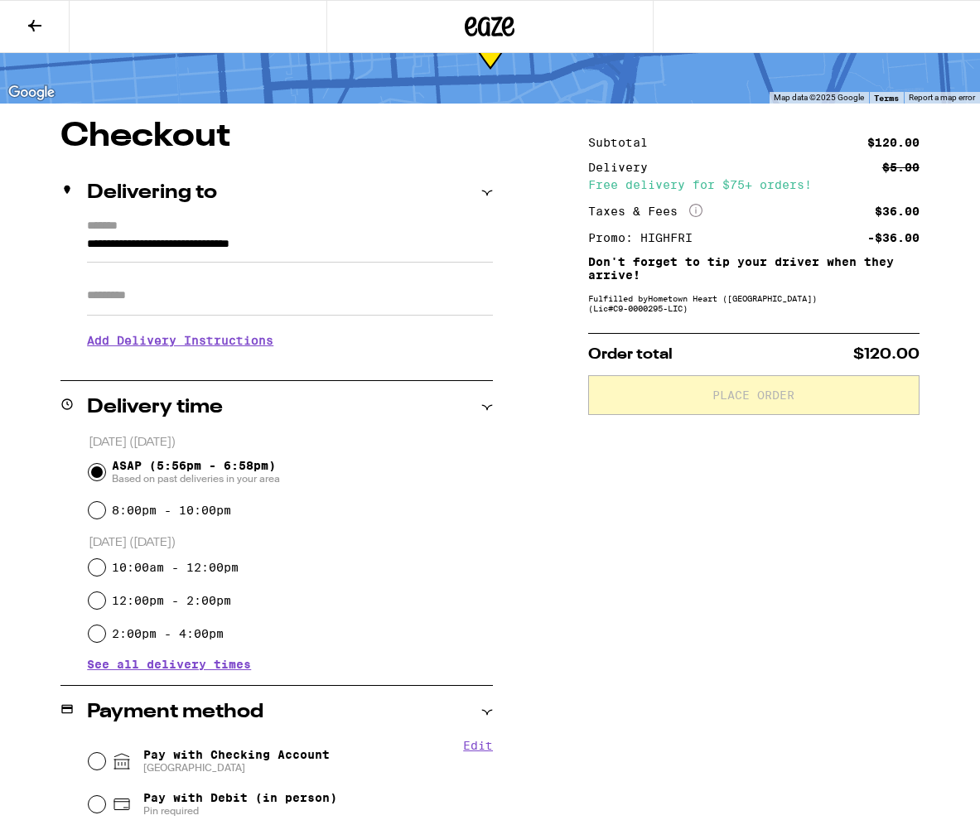
scroll to position [84, 0]
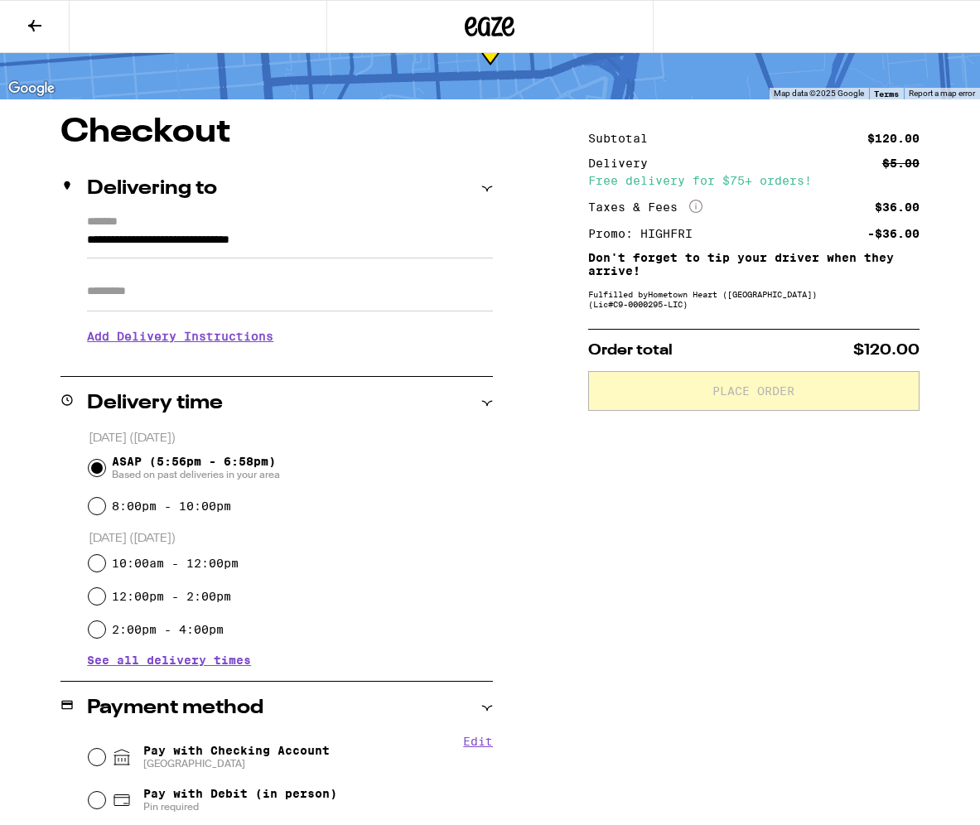
click at [154, 288] on input "Apt/Suite" at bounding box center [290, 292] width 406 height 40
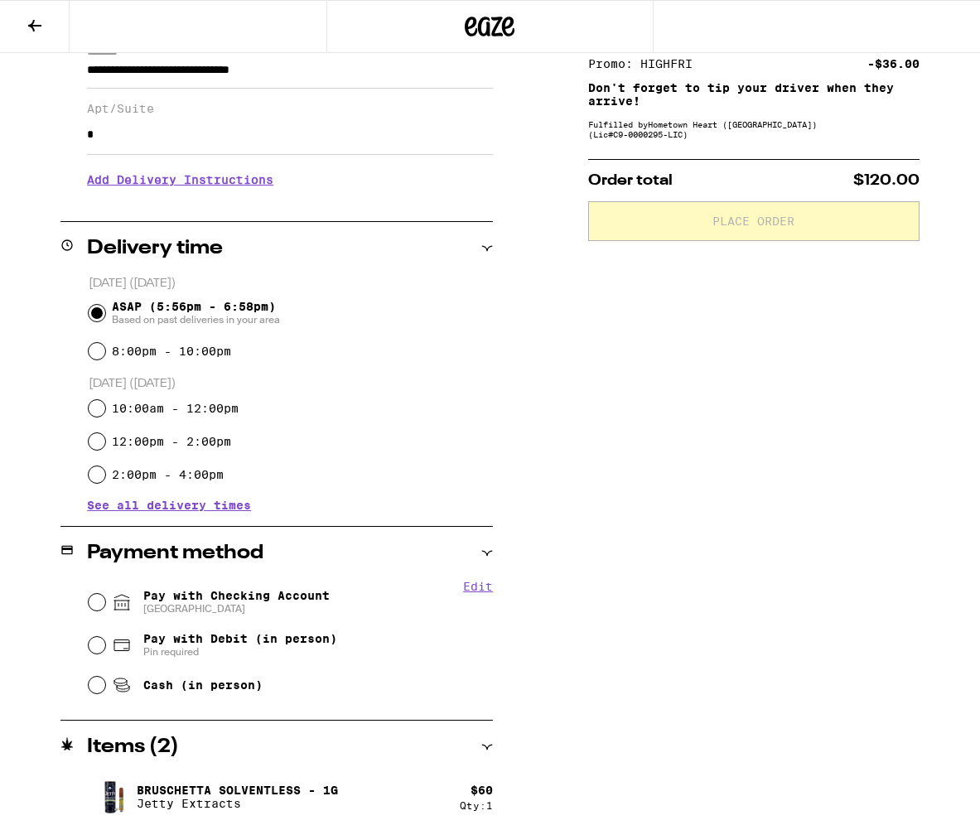
scroll to position [323, 0]
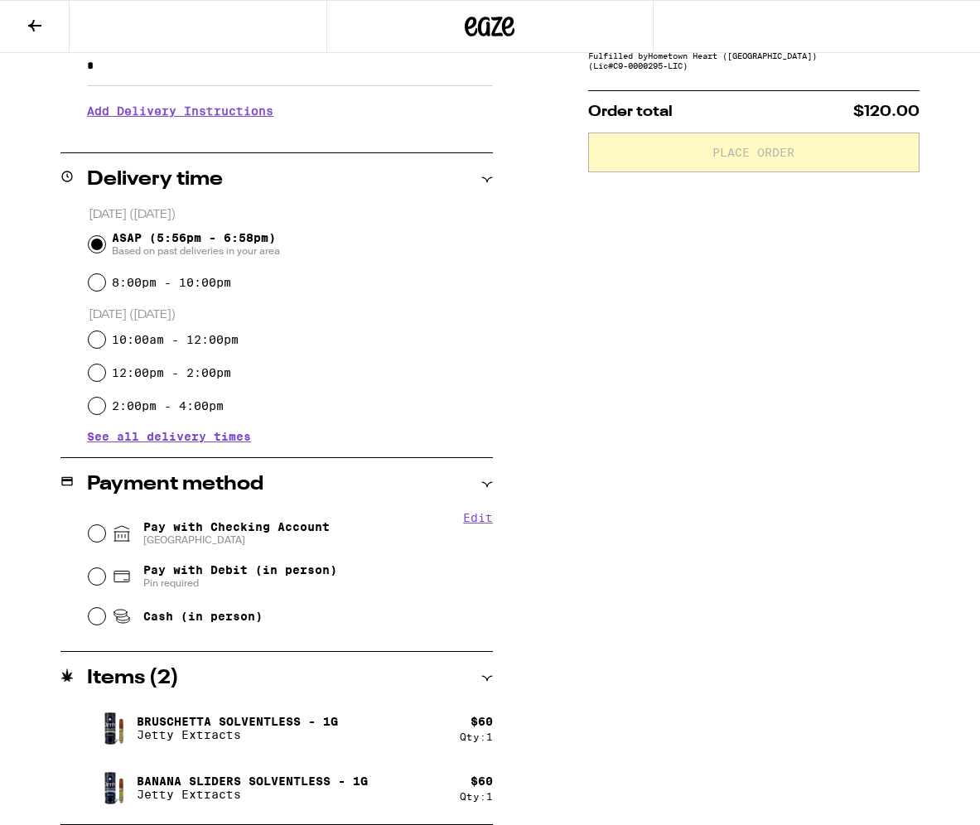
type input "*"
click at [129, 533] on icon at bounding box center [122, 533] width 20 height 20
click at [105, 533] on input "Pay with Checking Account CHASE COLLEGE" at bounding box center [97, 533] width 17 height 17
radio input "true"
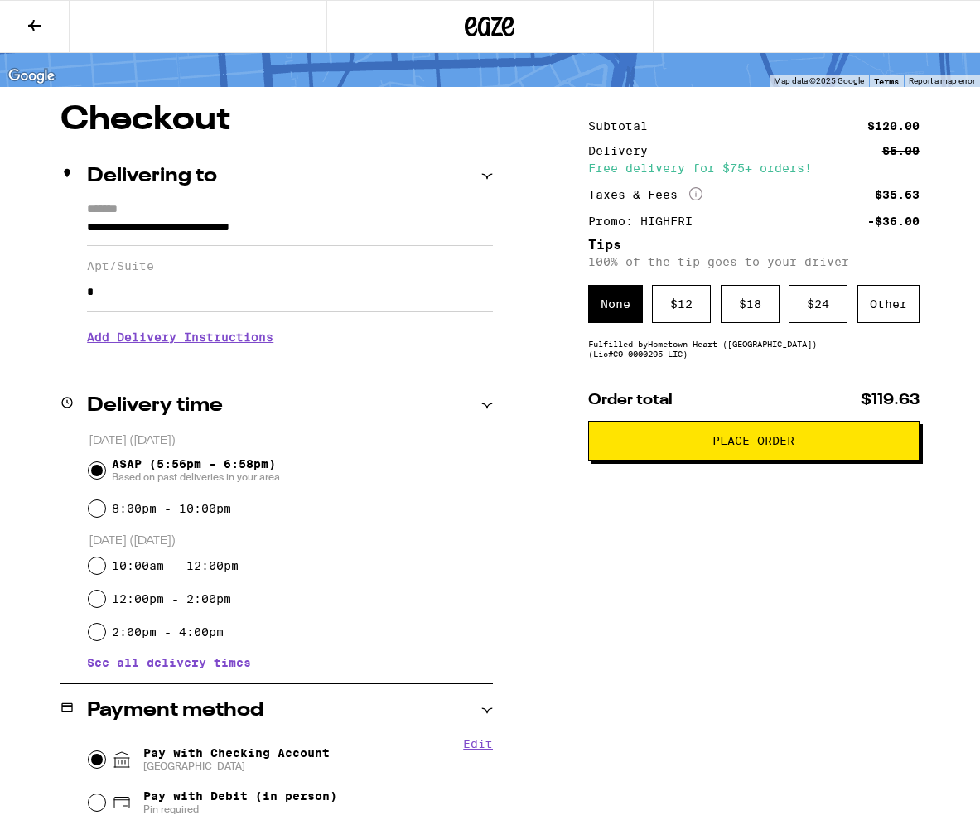
scroll to position [90, 0]
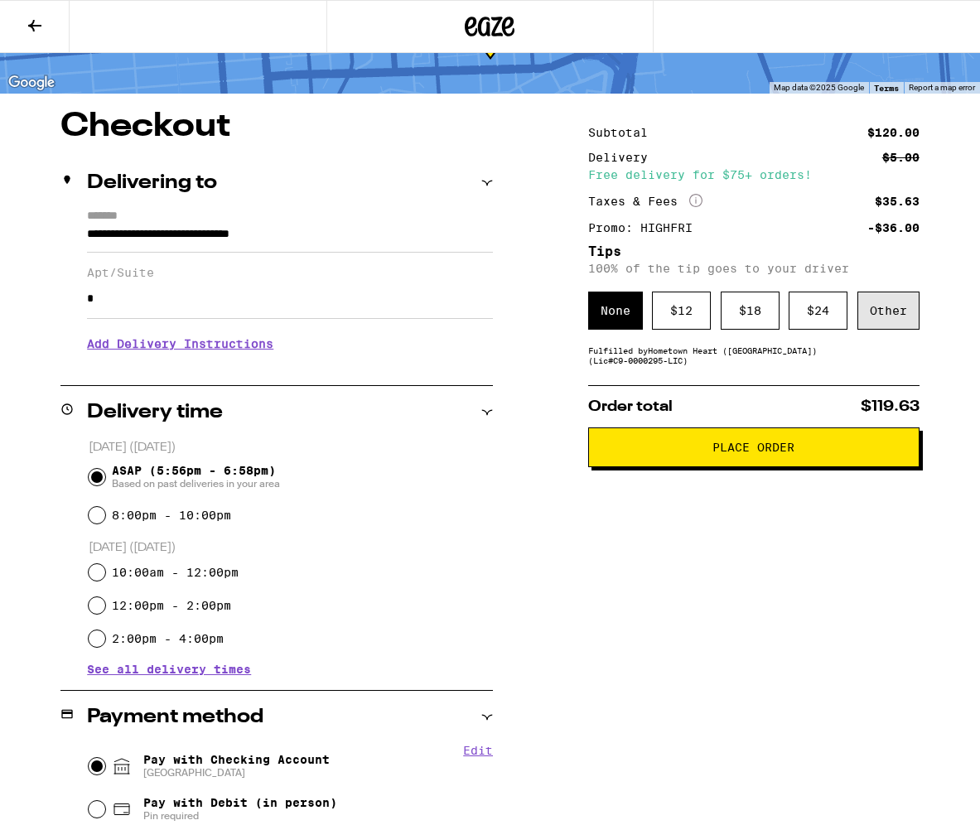
click at [413, 312] on div "Other" at bounding box center [888, 311] width 62 height 38
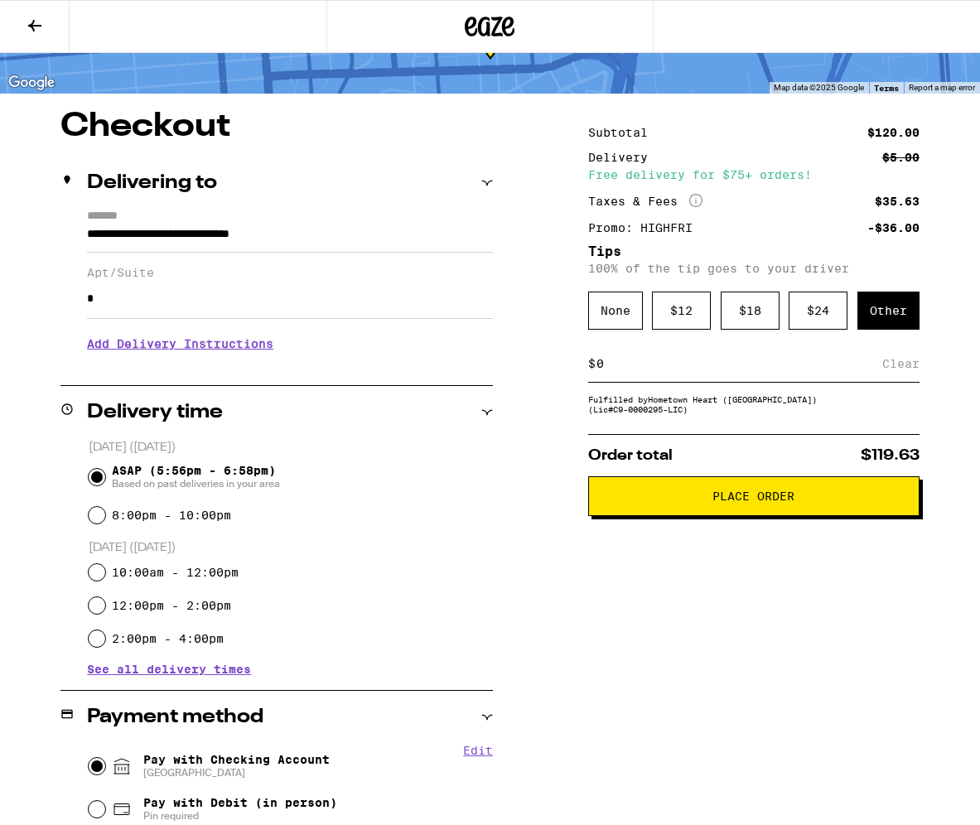
type input "4"
type input "5"
click at [413, 628] on div "Subtotal $120.00 Delivery $5.00 Free delivery for $75+ orders! Taxes & Fees Mor…" at bounding box center [753, 610] width 331 height 1001
click at [413, 513] on button "Place Order" at bounding box center [753, 496] width 331 height 40
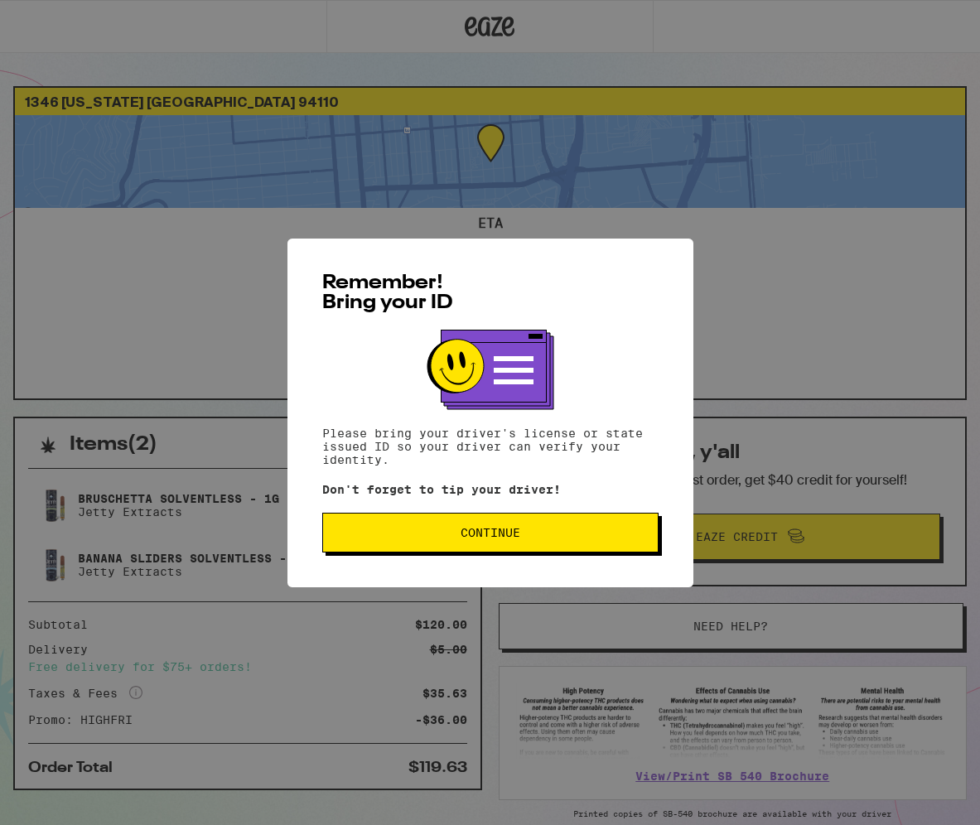
click at [413, 538] on span "Continue" at bounding box center [491, 533] width 60 height 12
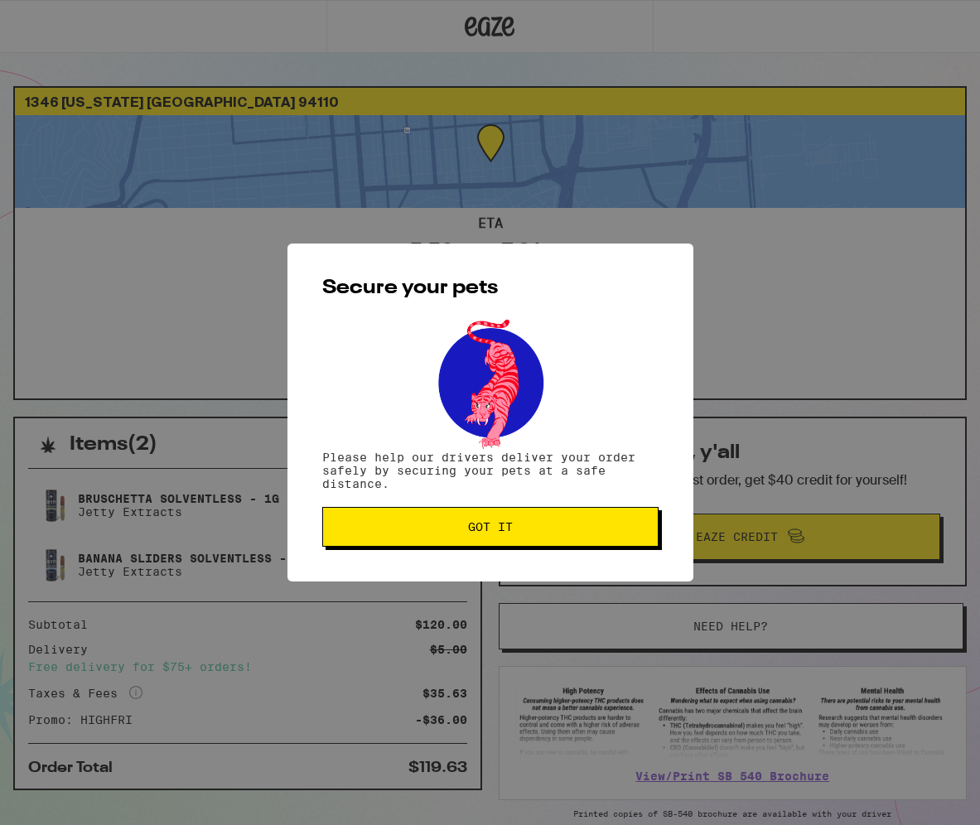
click at [413, 538] on button "Got it" at bounding box center [490, 527] width 336 height 40
